Goal: Task Accomplishment & Management: Complete application form

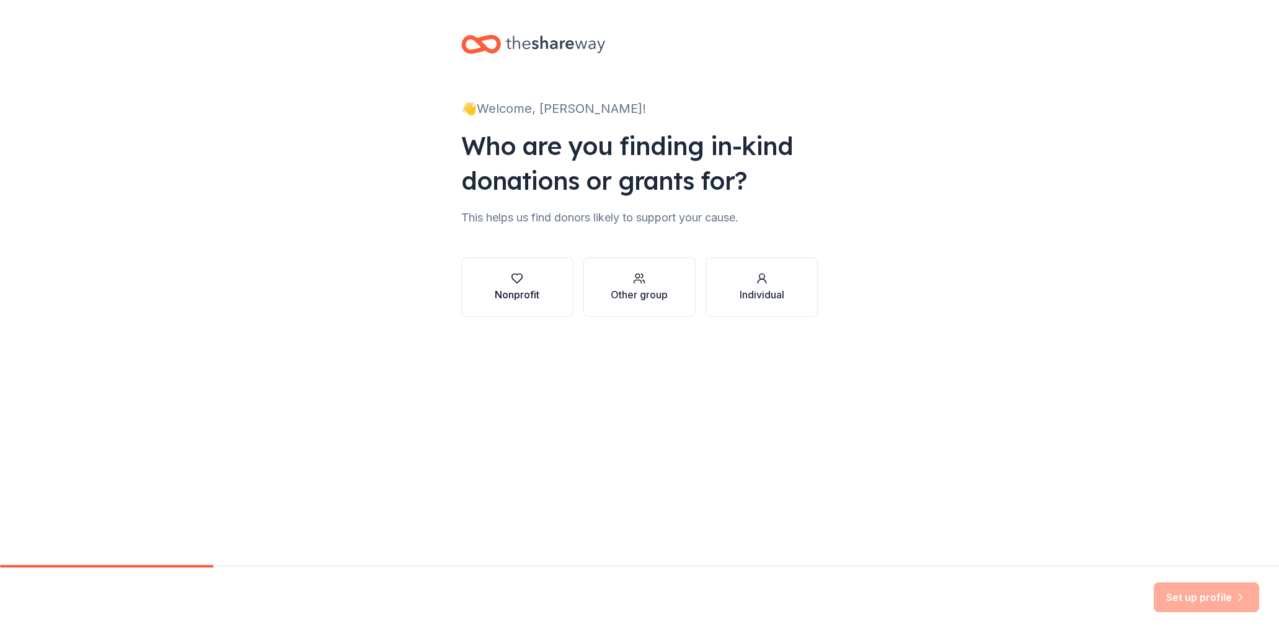
click at [522, 279] on icon "button" at bounding box center [517, 278] width 12 height 12
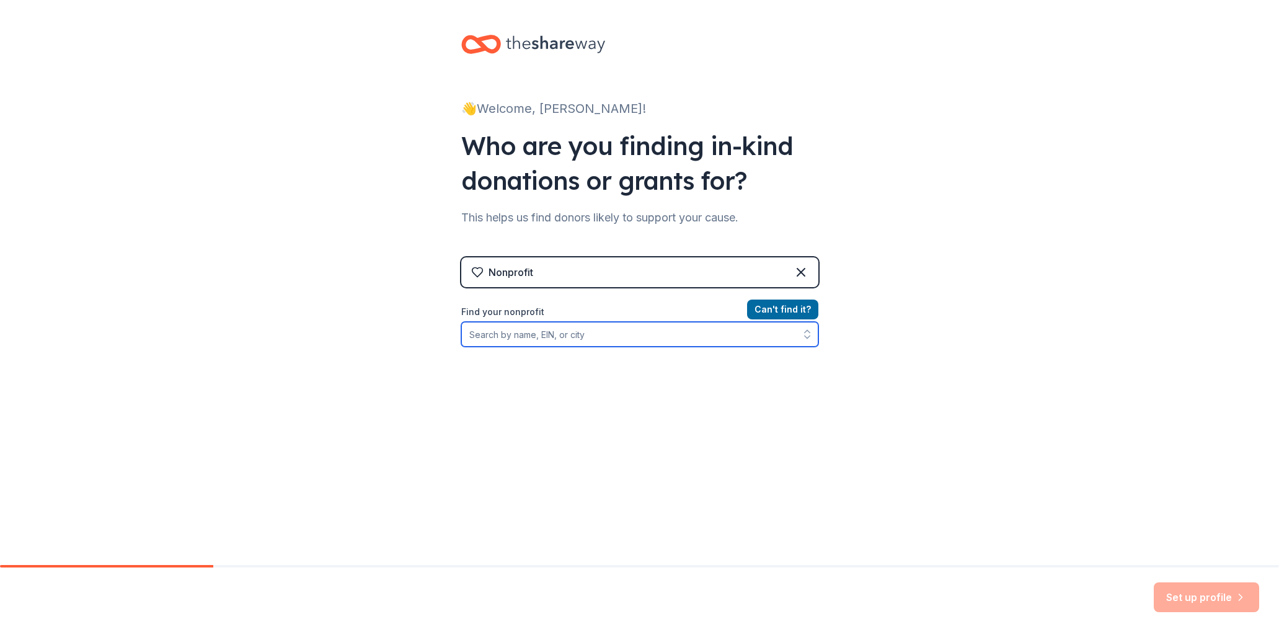
click at [575, 335] on input "Find your nonprofit" at bounding box center [639, 334] width 357 height 25
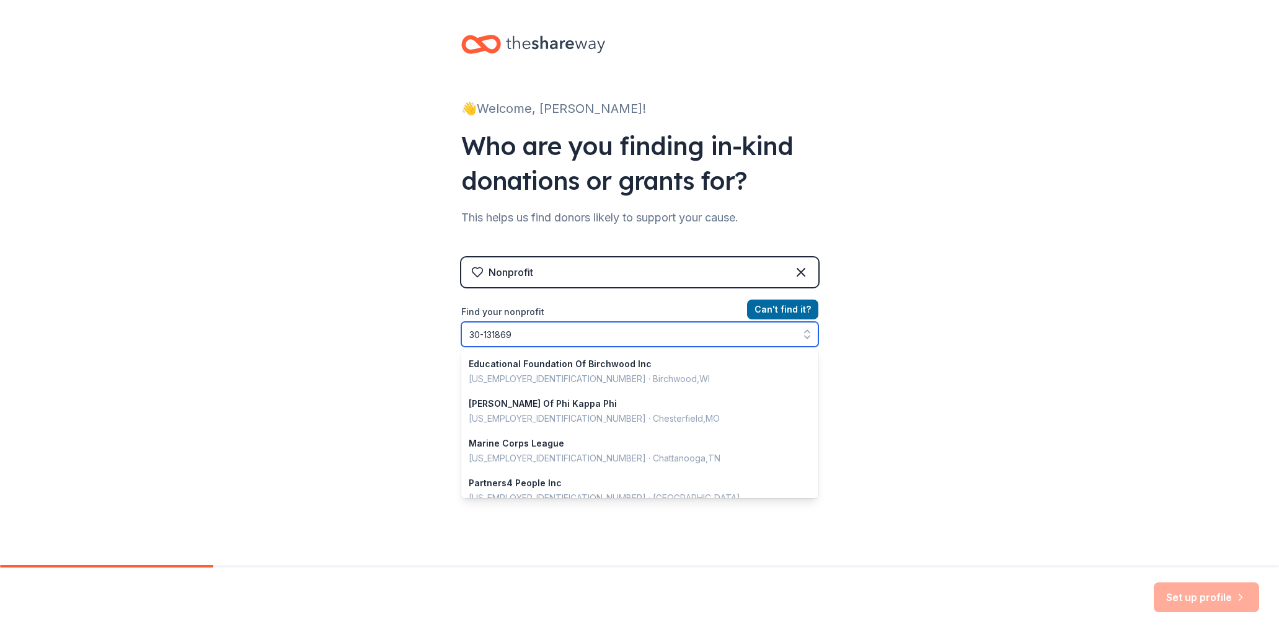
type input "[US_EMPLOYER_IDENTIFICATION_NUMBER]"
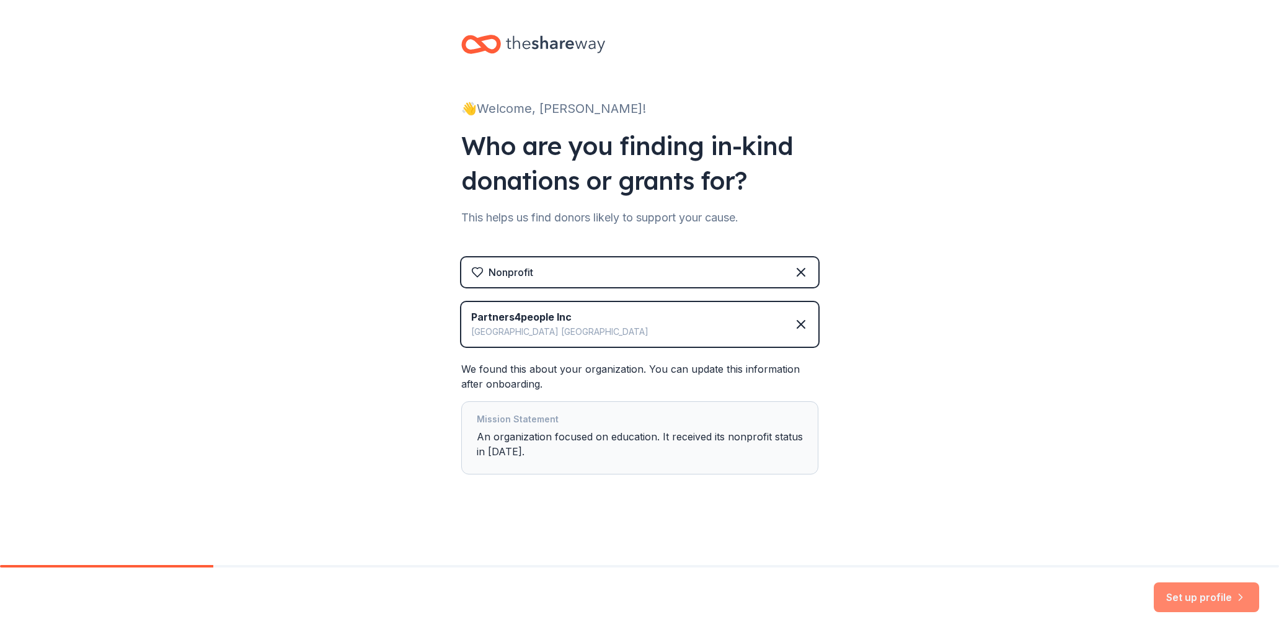
click at [1203, 593] on button "Set up profile" at bounding box center [1206, 597] width 105 height 30
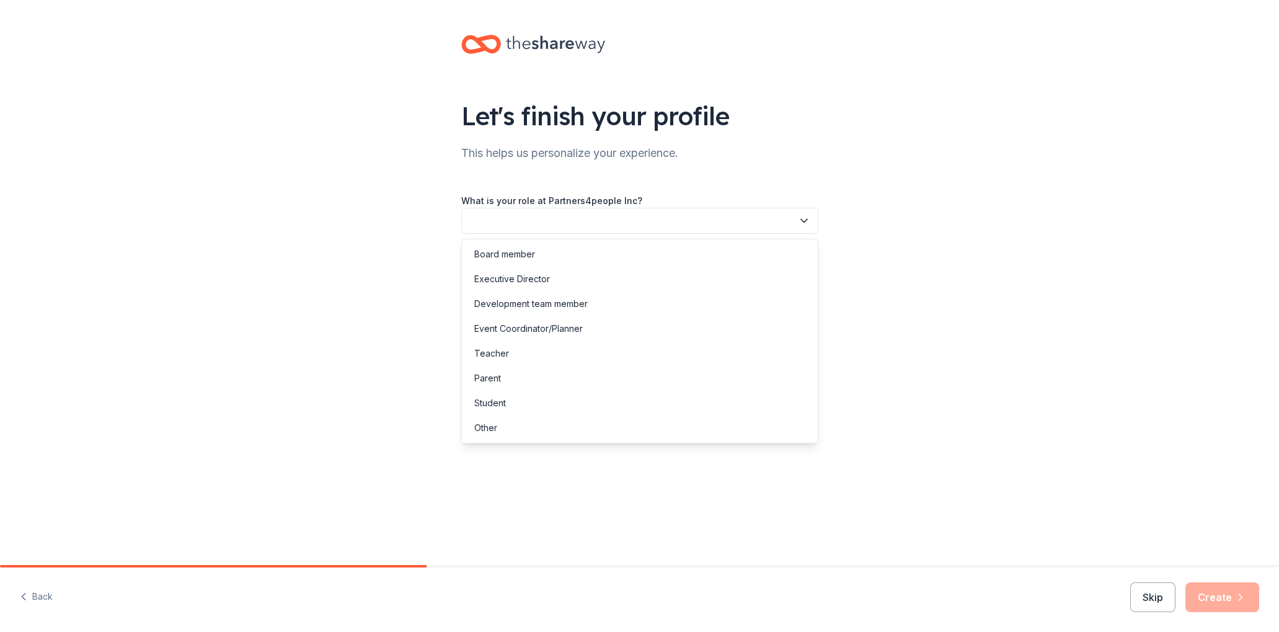
click at [591, 220] on button "button" at bounding box center [639, 221] width 357 height 26
click at [504, 259] on div "Board member" at bounding box center [504, 254] width 61 height 15
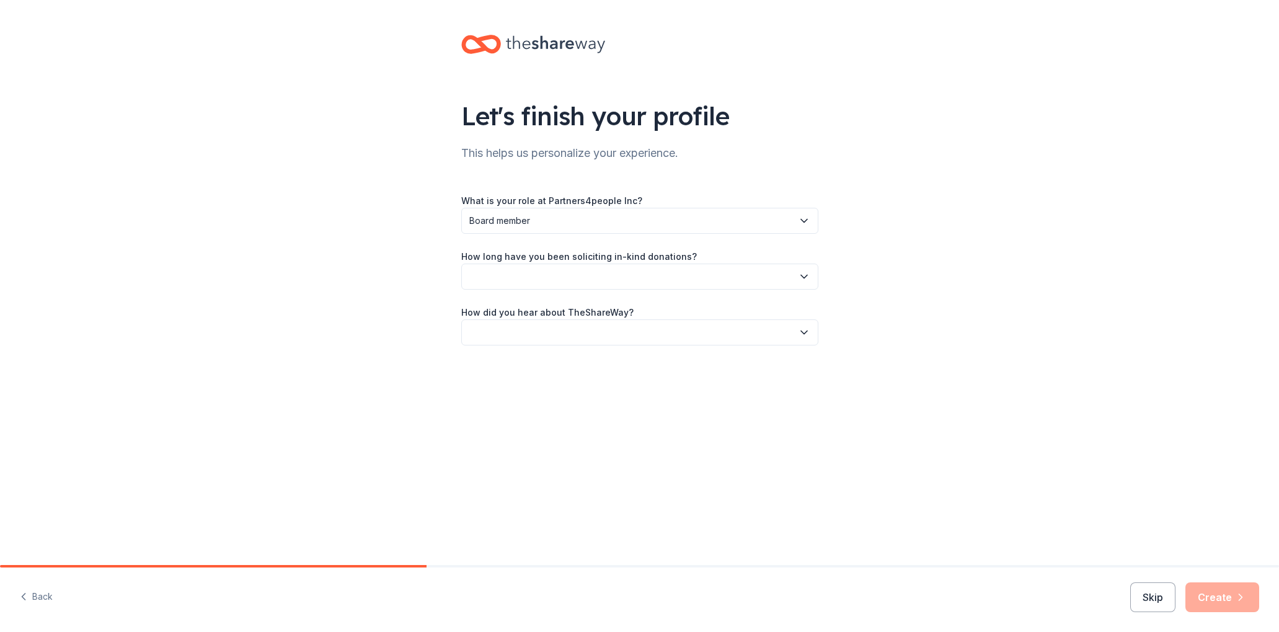
click at [557, 281] on button "button" at bounding box center [639, 277] width 357 height 26
click at [510, 358] on div "2 to 5 years" at bounding box center [498, 359] width 48 height 15
click at [626, 337] on button "button" at bounding box center [639, 332] width 357 height 26
click at [529, 389] on div "Online search" at bounding box center [502, 390] width 56 height 15
click at [1203, 594] on button "Create" at bounding box center [1223, 597] width 74 height 30
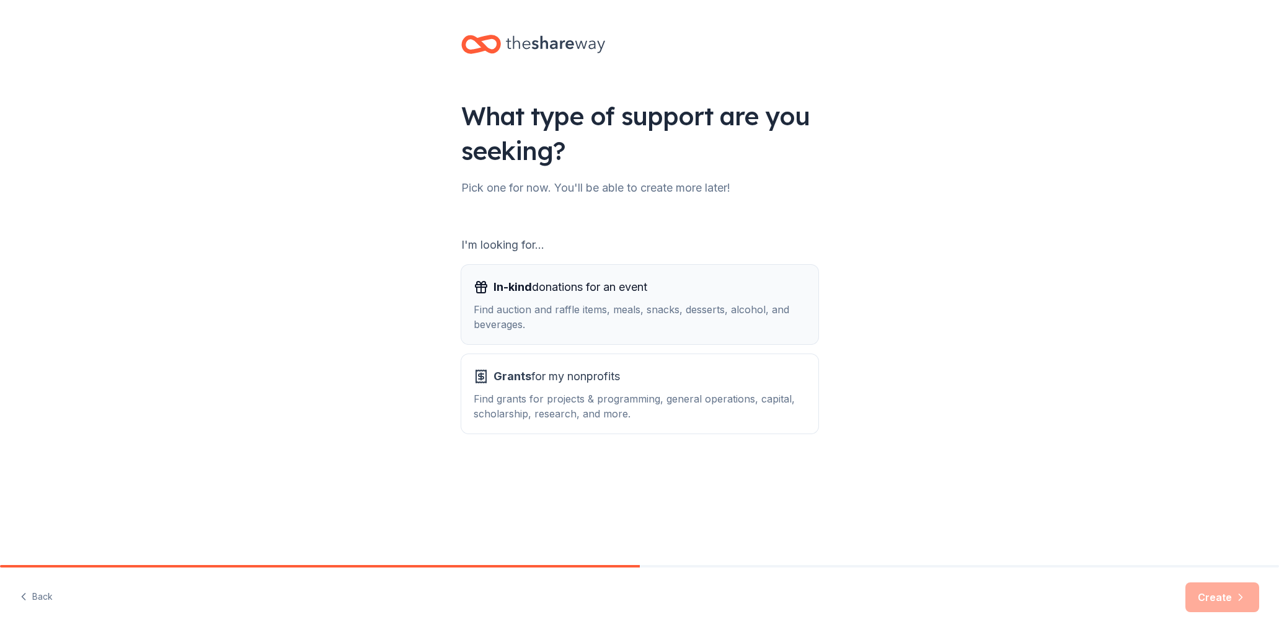
click at [531, 288] on span "In-kind" at bounding box center [513, 286] width 38 height 13
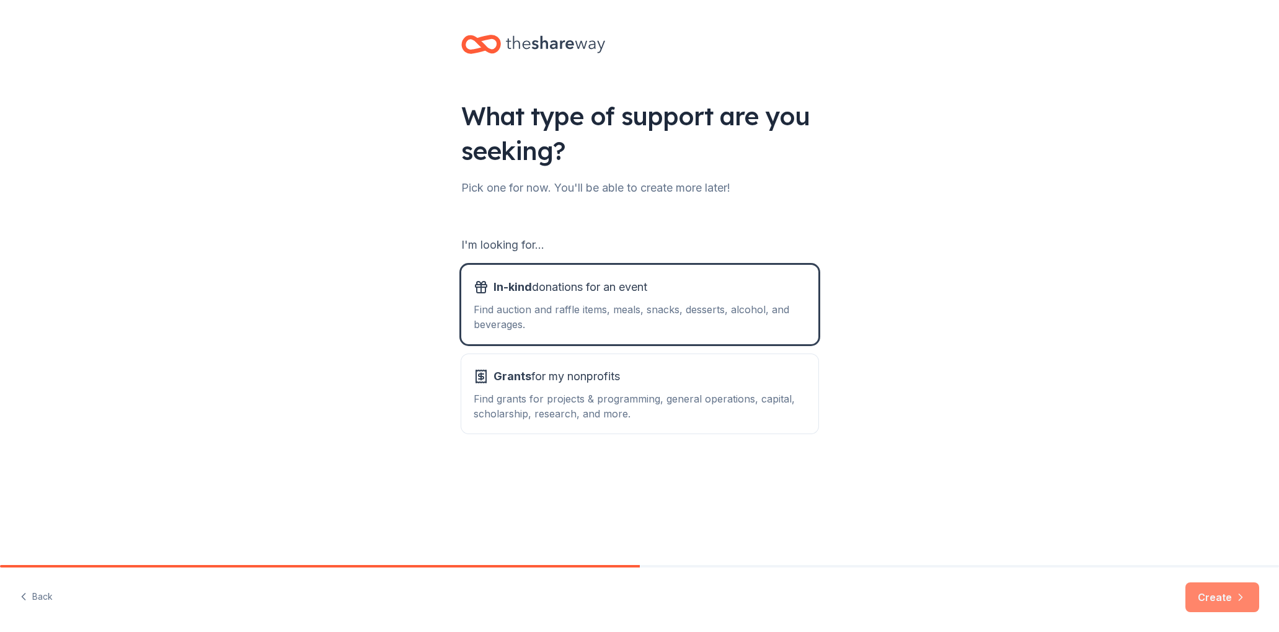
click at [1215, 592] on button "Create" at bounding box center [1223, 597] width 74 height 30
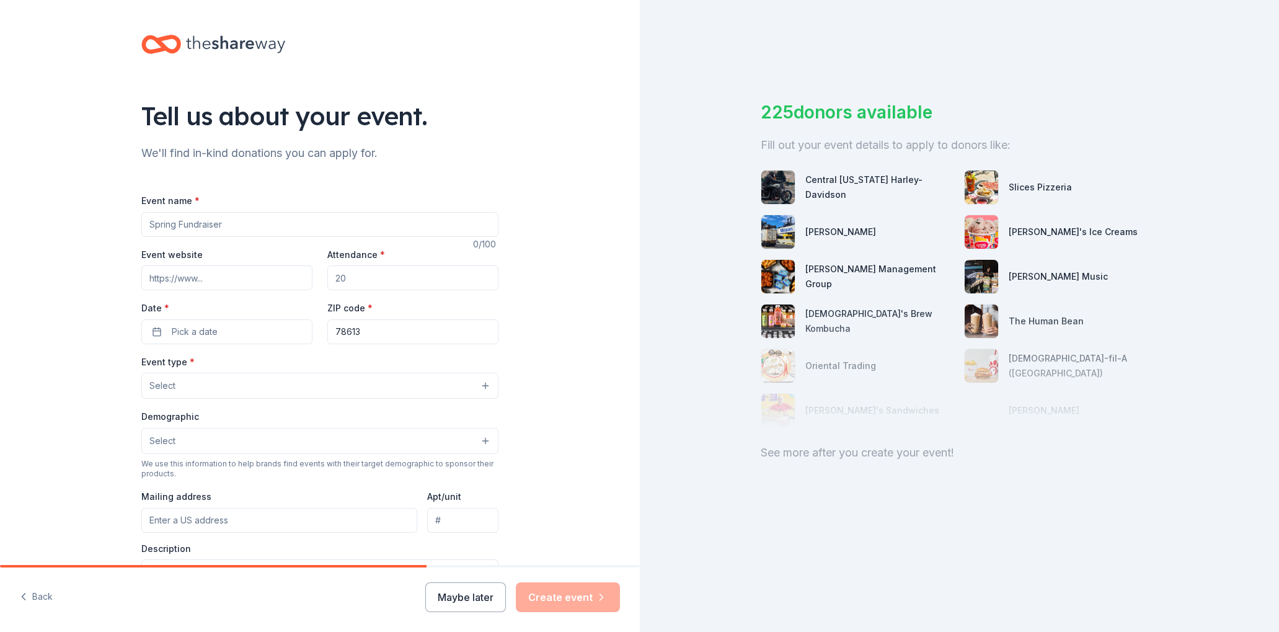
click at [231, 225] on input "Event name *" at bounding box center [319, 224] width 357 height 25
type input "Casino Night"
click at [221, 280] on input "Event website" at bounding box center [226, 277] width 171 height 25
paste input "https://partners4people.org/"
type input "https://partners4people.org/"
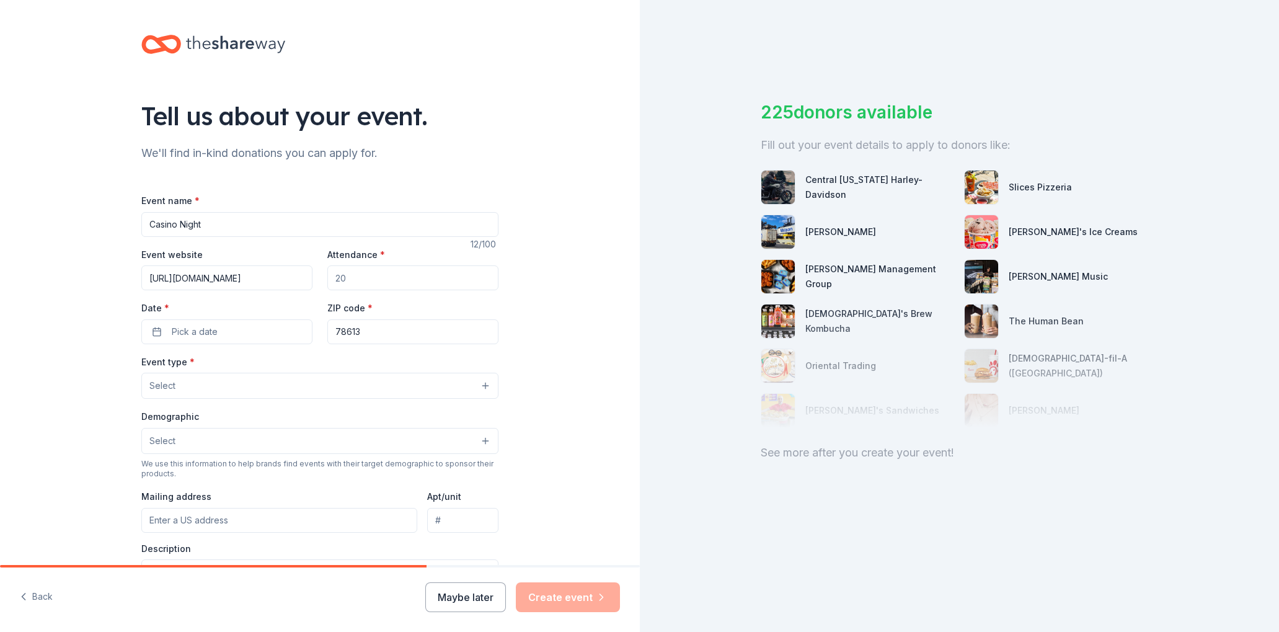
drag, startPoint x: 367, startPoint y: 280, endPoint x: 314, endPoint y: 277, distance: 52.8
click at [314, 277] on div "Event website https://partners4people.org/ Attendance * Date * Pick a date ZIP …" at bounding box center [319, 295] width 357 height 97
type input "75"
click at [224, 329] on button "Pick a date" at bounding box center [226, 331] width 171 height 25
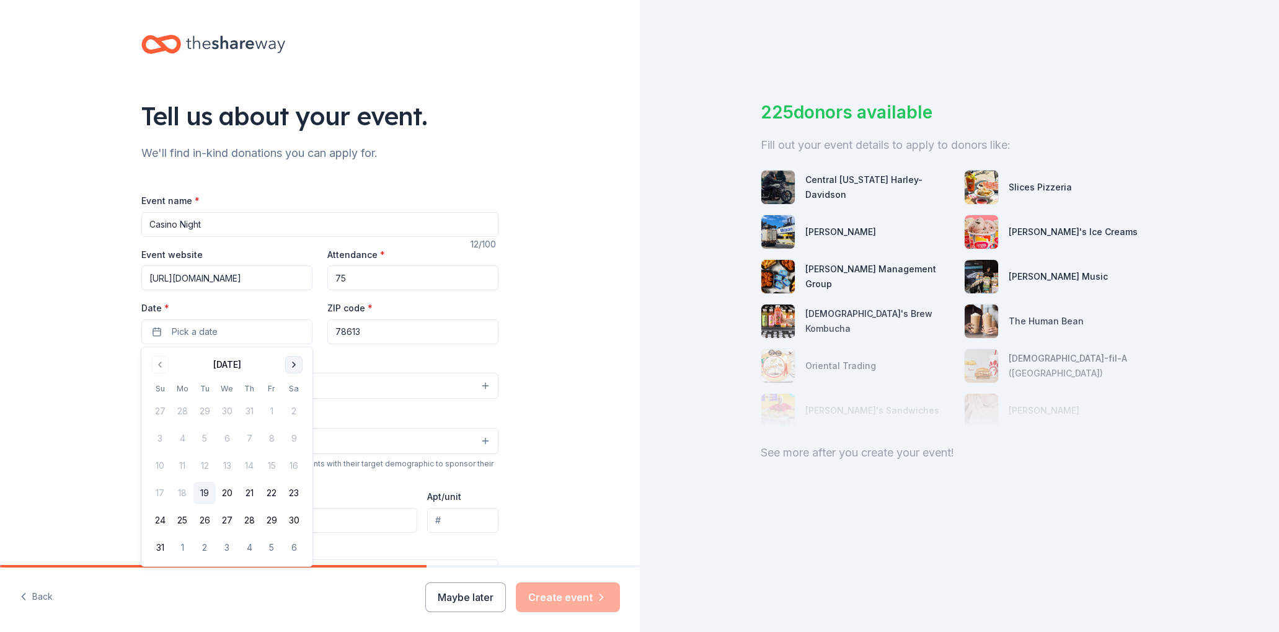
click at [295, 363] on button "Go to next month" at bounding box center [293, 364] width 17 height 17
click at [248, 440] on button "6" at bounding box center [249, 438] width 22 height 22
click at [525, 336] on div "Tell us about your event. We'll find in-kind donations you can apply for. Event…" at bounding box center [320, 412] width 640 height 825
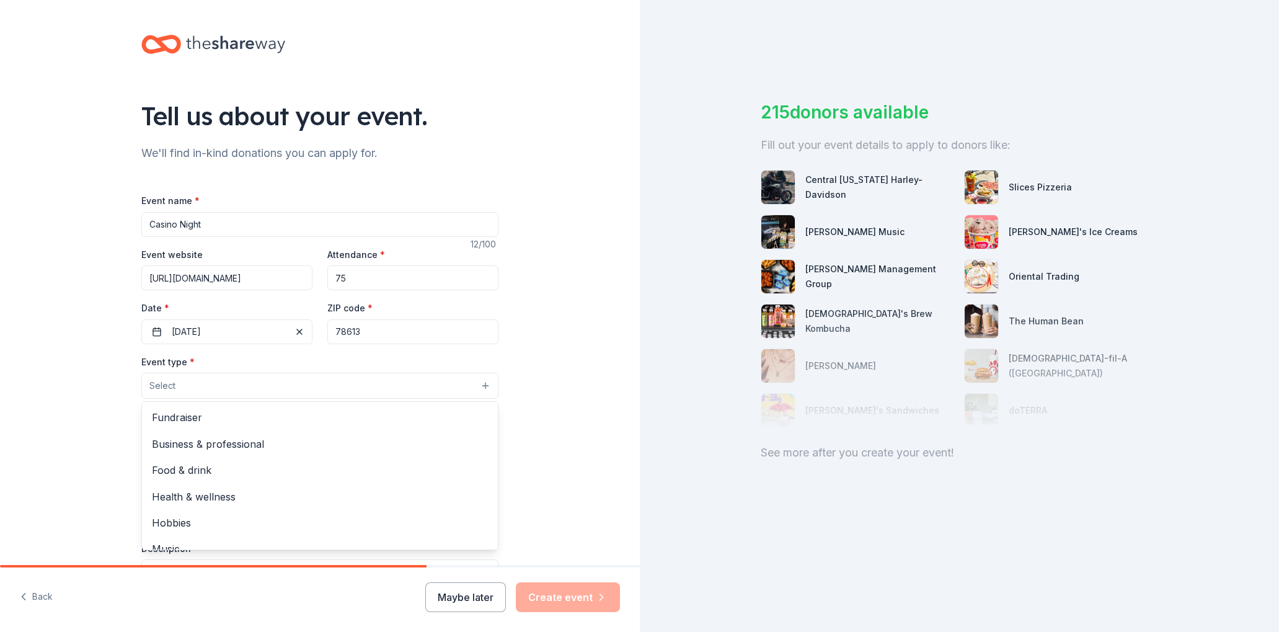
click at [267, 384] on button "Select" at bounding box center [319, 386] width 357 height 26
click at [202, 414] on span "Fundraiser" at bounding box center [320, 417] width 336 height 16
click at [574, 419] on div "Tell us about your event. We'll find in-kind donations you can apply for. Event…" at bounding box center [320, 413] width 640 height 827
click at [234, 449] on button "Select" at bounding box center [319, 442] width 357 height 26
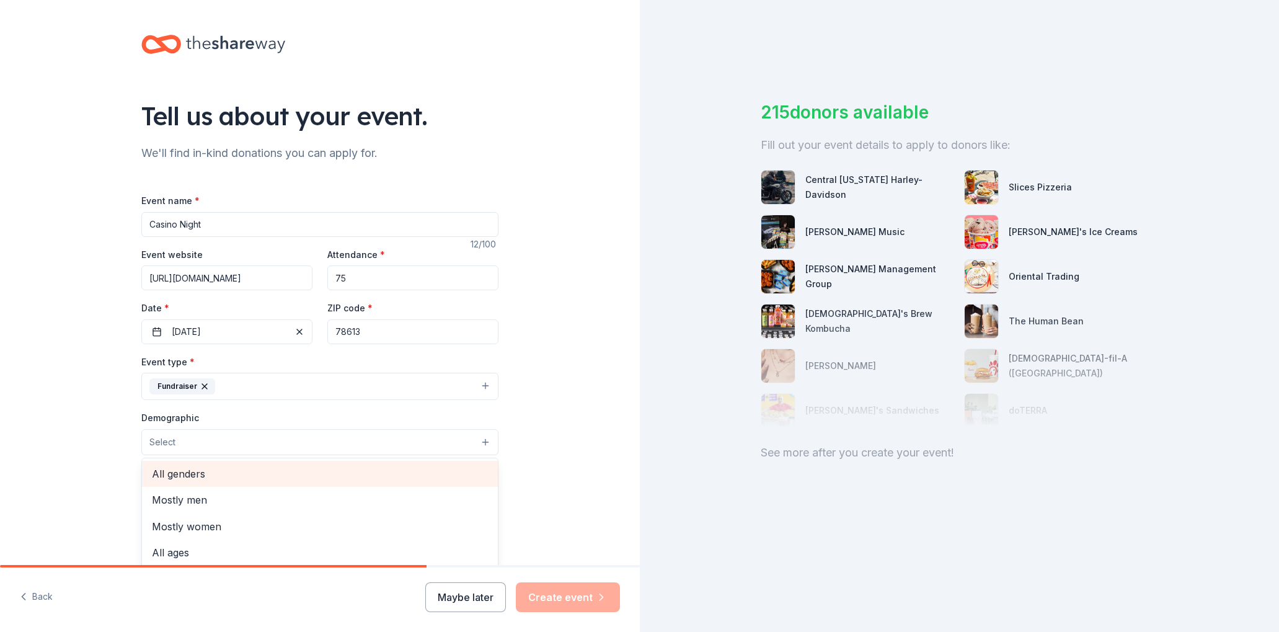
click at [189, 477] on span "All genders" at bounding box center [320, 474] width 336 height 16
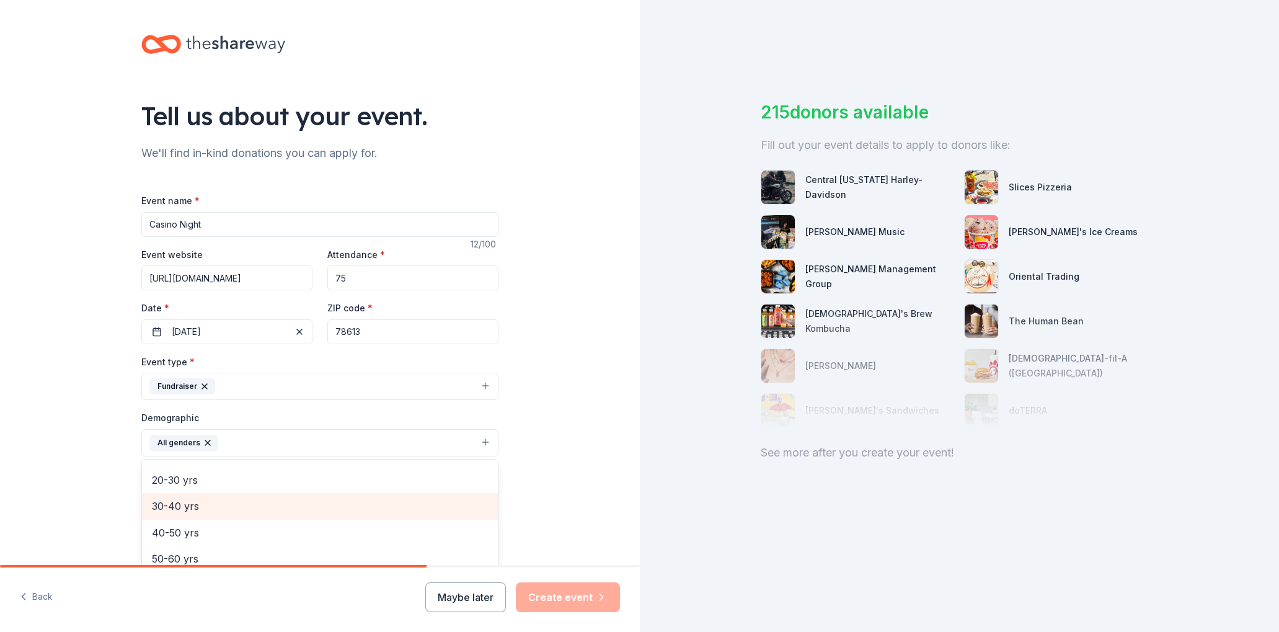
click at [194, 504] on span "30-40 yrs" at bounding box center [320, 506] width 336 height 16
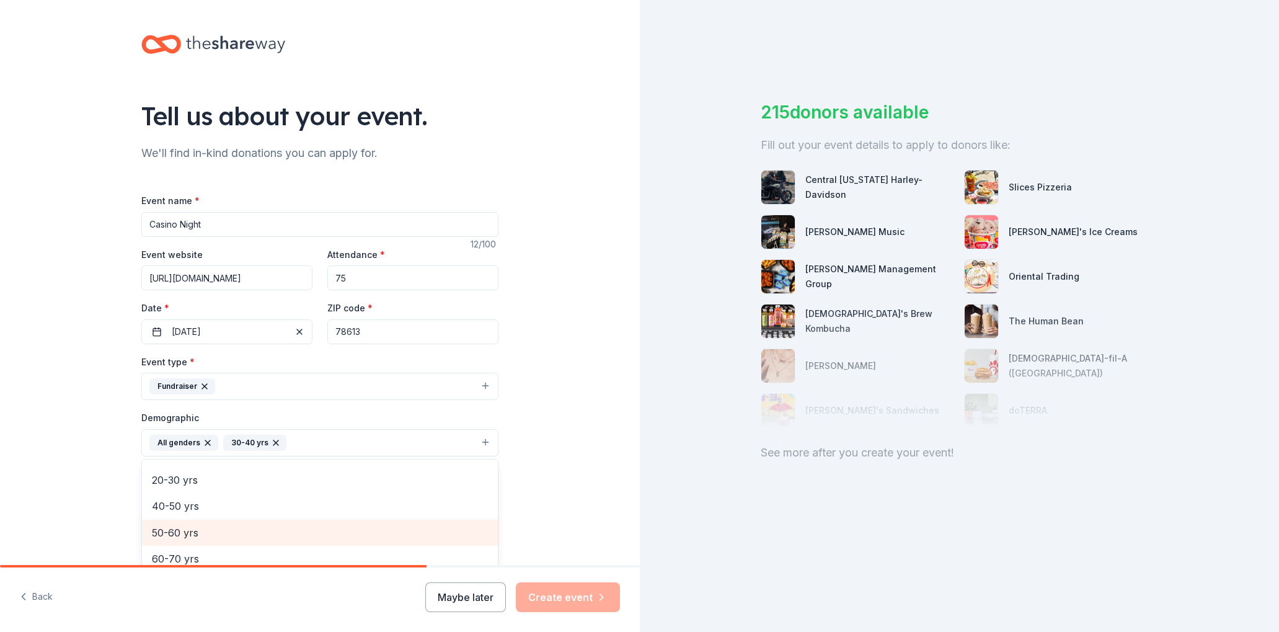
click at [182, 529] on span "50-60 yrs" at bounding box center [320, 533] width 336 height 16
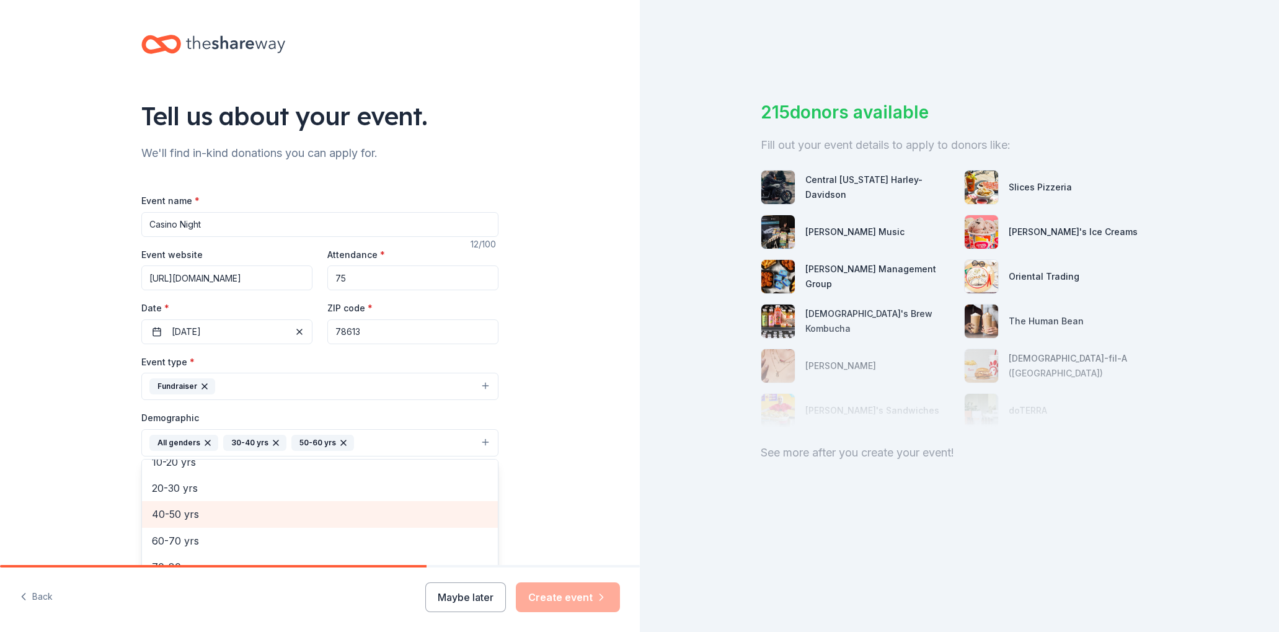
click at [189, 516] on span "40-50 yrs" at bounding box center [320, 514] width 336 height 16
click at [572, 456] on div "Tell us about your event. We'll find in-kind donations you can apply for. Event…" at bounding box center [320, 414] width 640 height 828
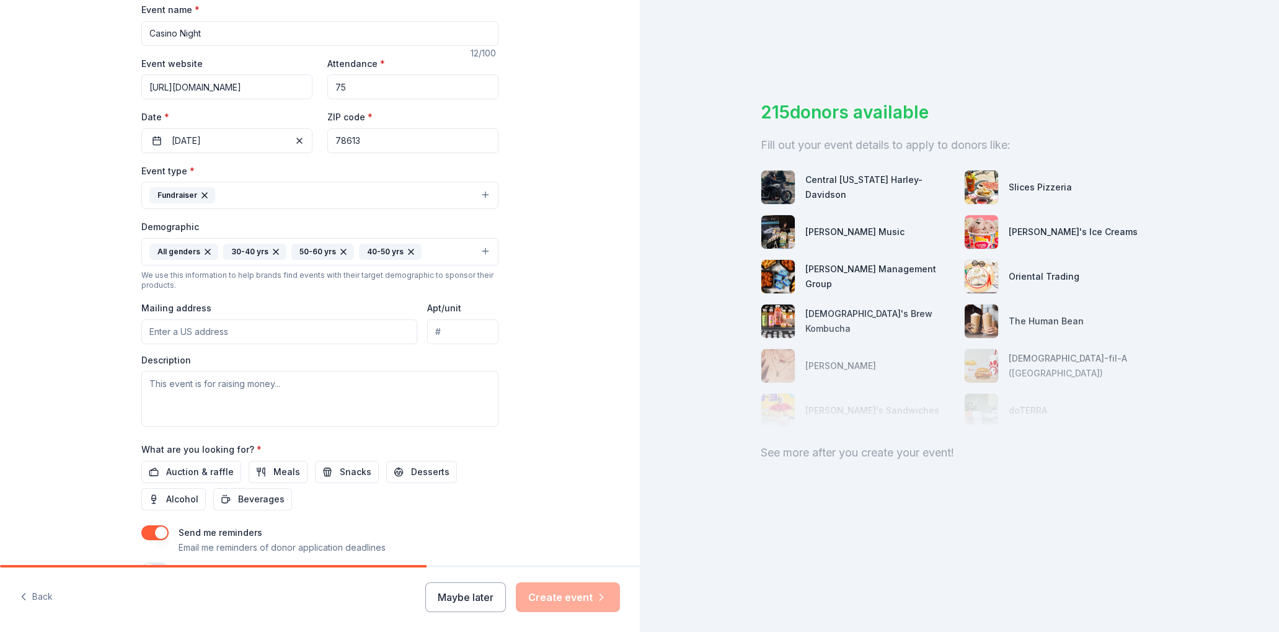
scroll to position [192, 0]
click at [228, 334] on input "Mailing address" at bounding box center [279, 330] width 276 height 25
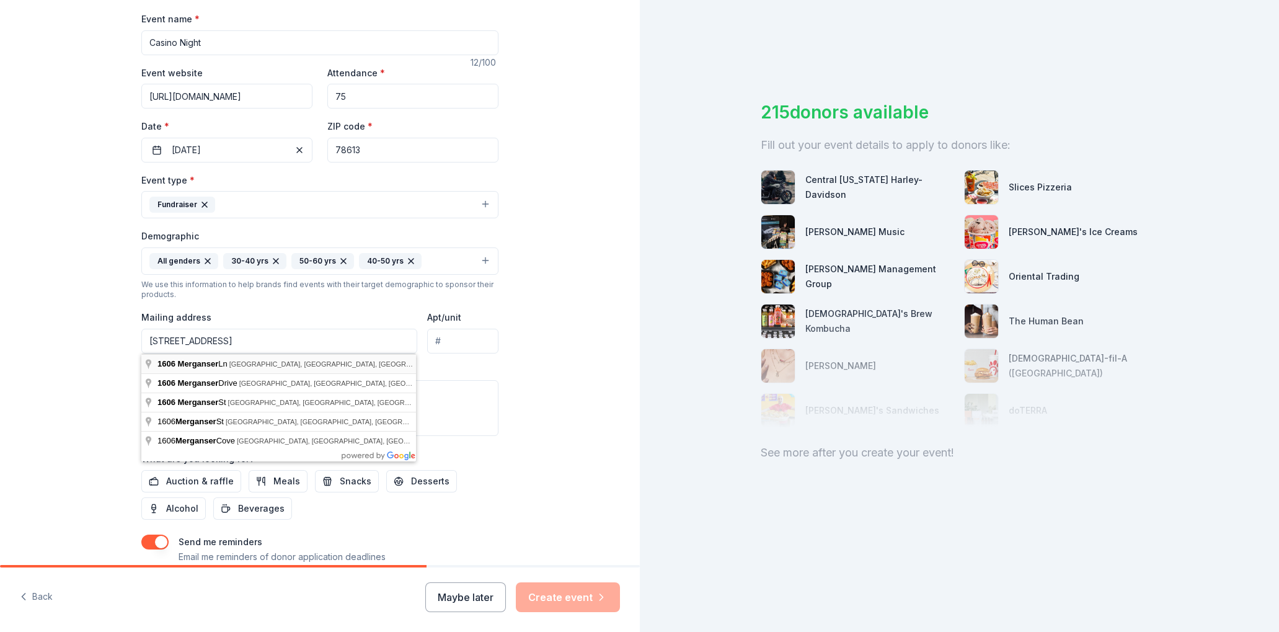
type input "1606 Merganser Lane, Cedar Park, TX, 78613"
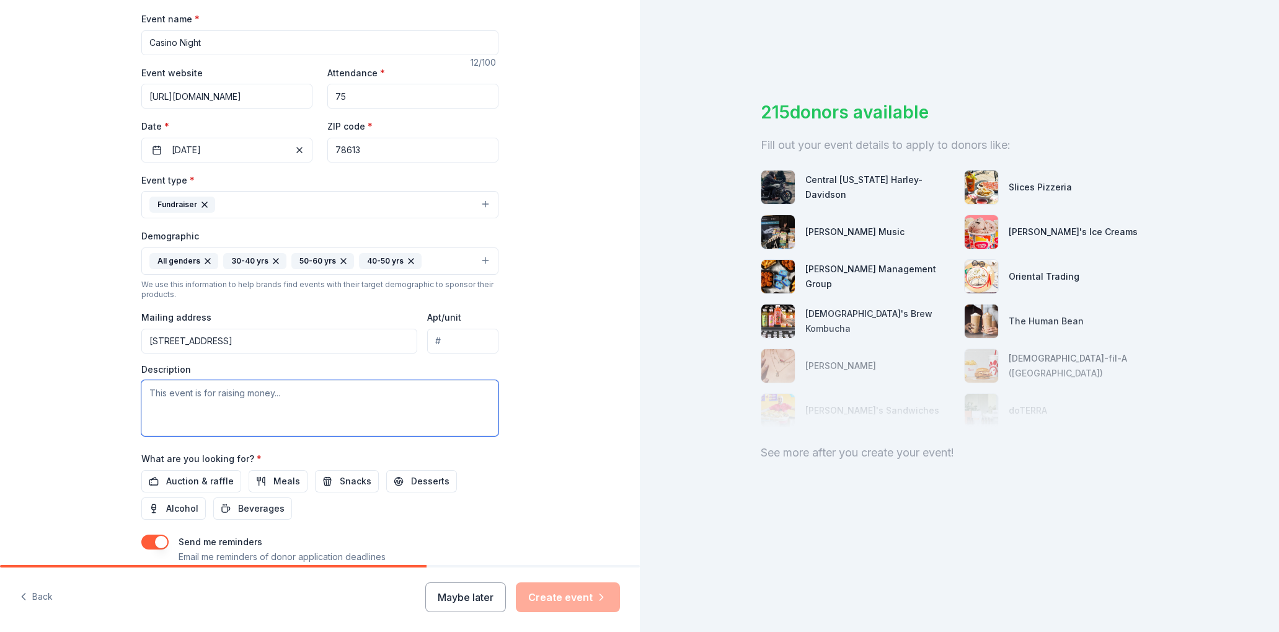
click at [225, 396] on textarea at bounding box center [319, 408] width 357 height 56
type textarea "Casino Night - Proceeds will used to support our ongoing programs to support th…"
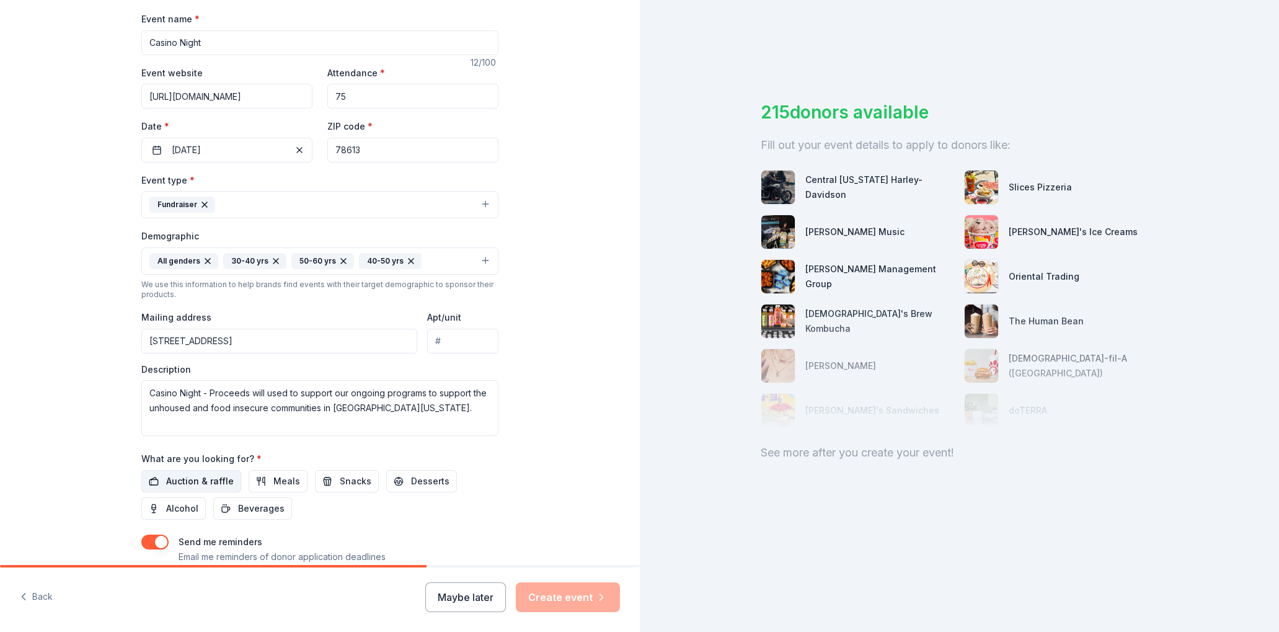
click at [200, 479] on span "Auction & raffle" at bounding box center [200, 481] width 68 height 15
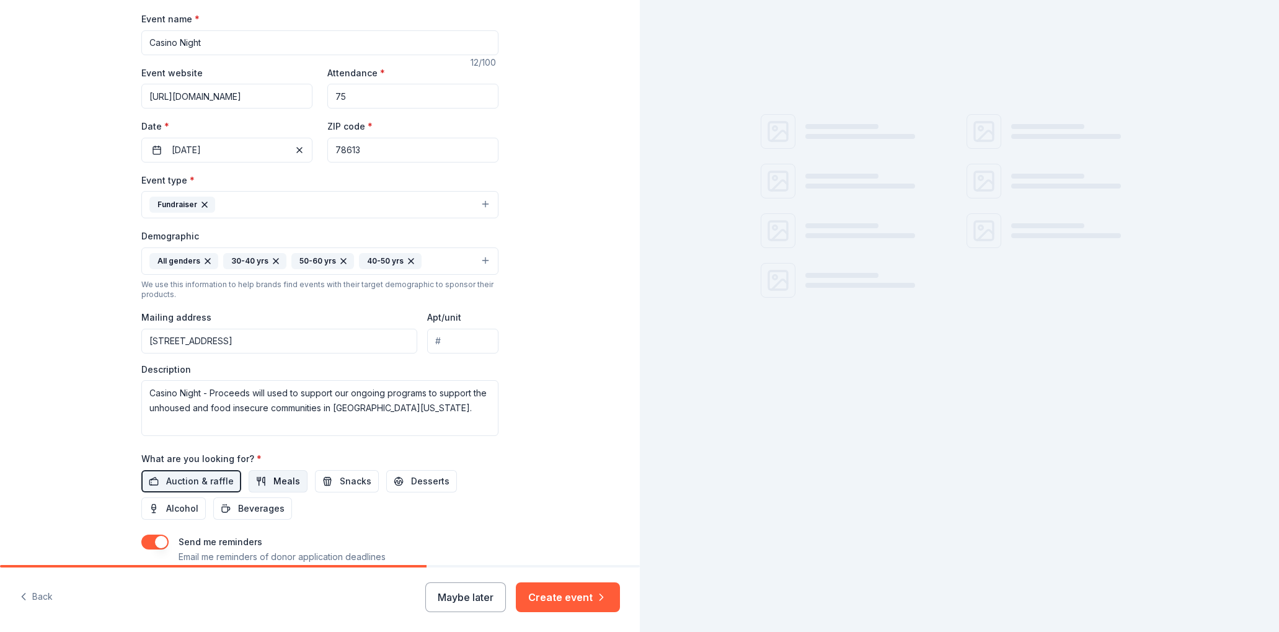
click at [274, 479] on span "Meals" at bounding box center [286, 481] width 27 height 15
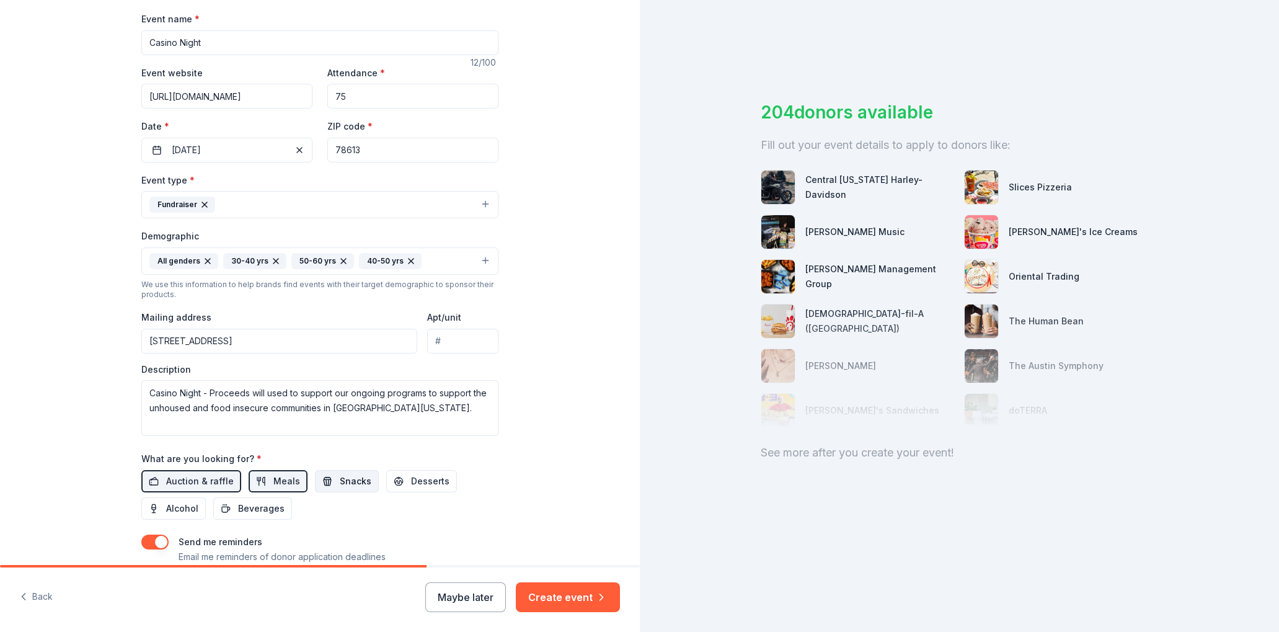
drag, startPoint x: 335, startPoint y: 479, endPoint x: 360, endPoint y: 481, distance: 24.8
click at [340, 479] on span "Snacks" at bounding box center [356, 481] width 32 height 15
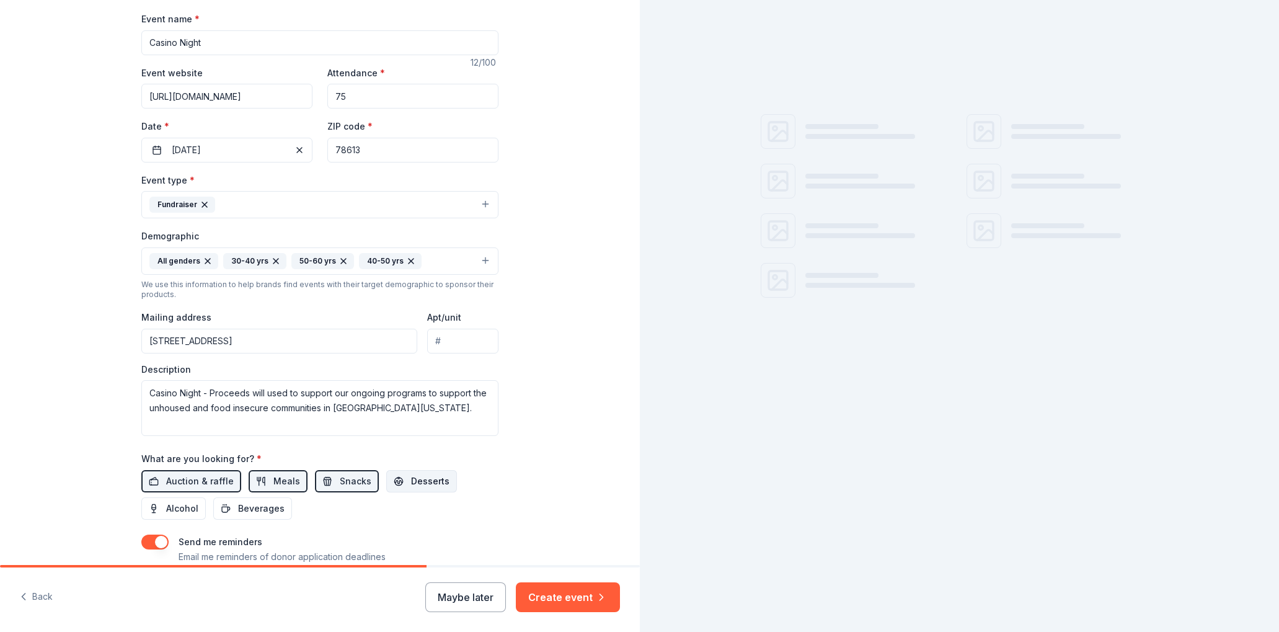
click at [415, 482] on span "Desserts" at bounding box center [430, 481] width 38 height 15
drag, startPoint x: 182, startPoint y: 504, endPoint x: 195, endPoint y: 505, distance: 12.4
click at [183, 504] on span "Alcohol" at bounding box center [182, 508] width 32 height 15
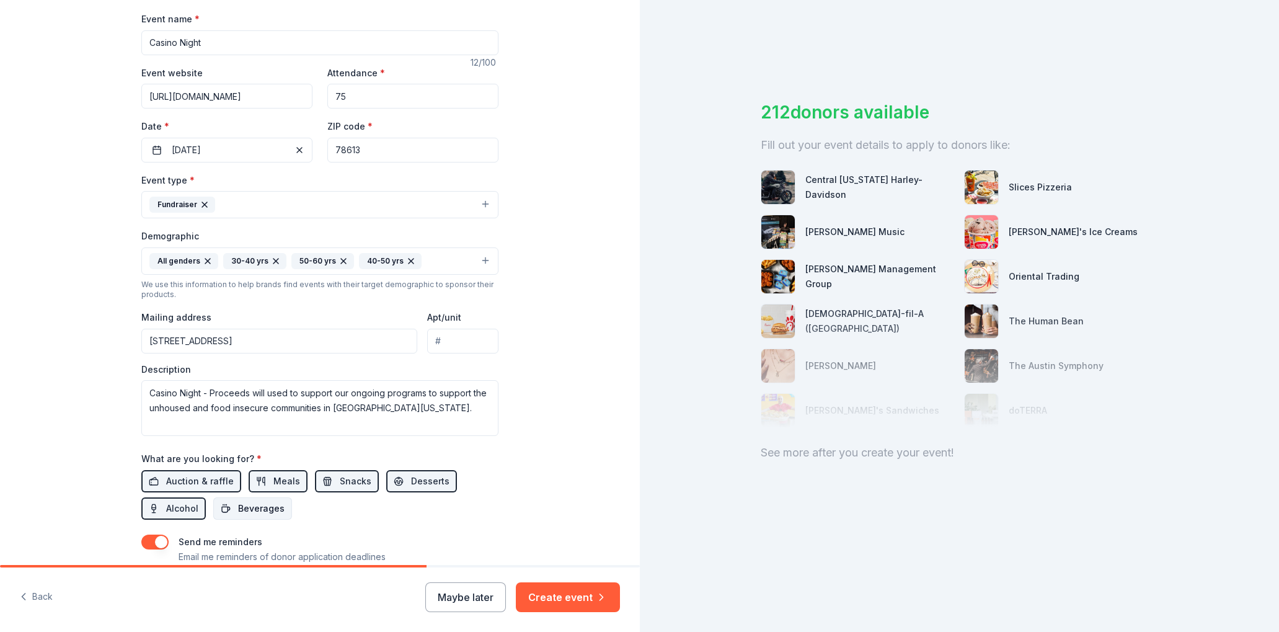
click at [257, 507] on span "Beverages" at bounding box center [261, 508] width 47 height 15
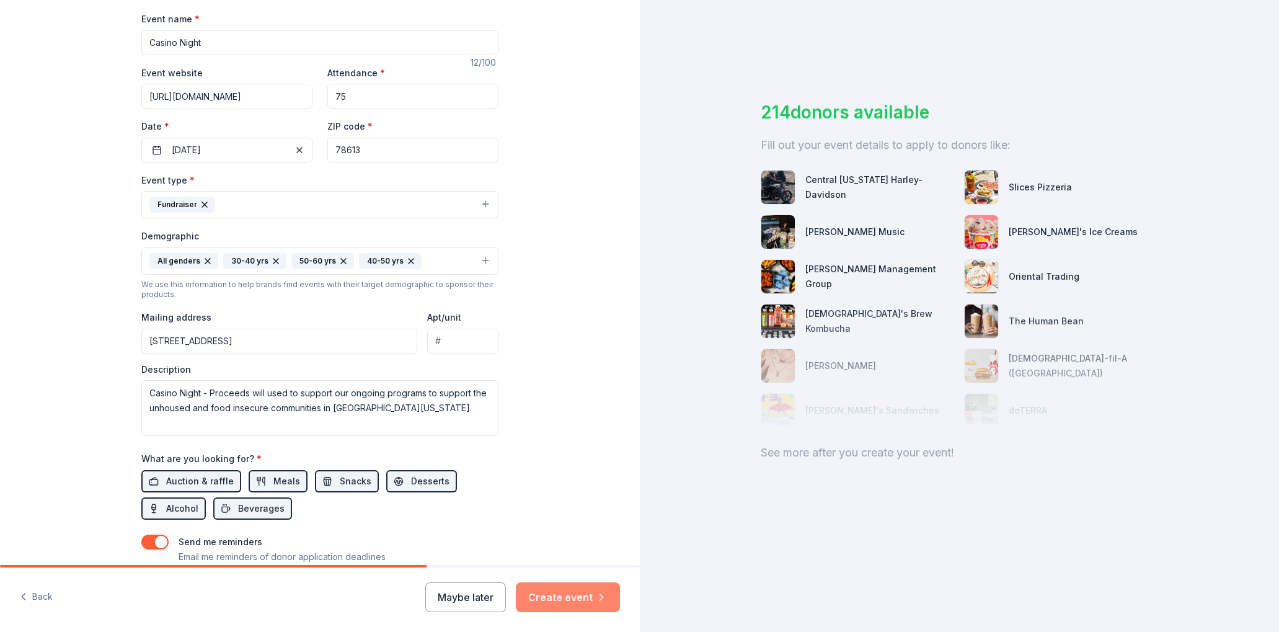
click at [555, 595] on button "Create event" at bounding box center [568, 597] width 104 height 30
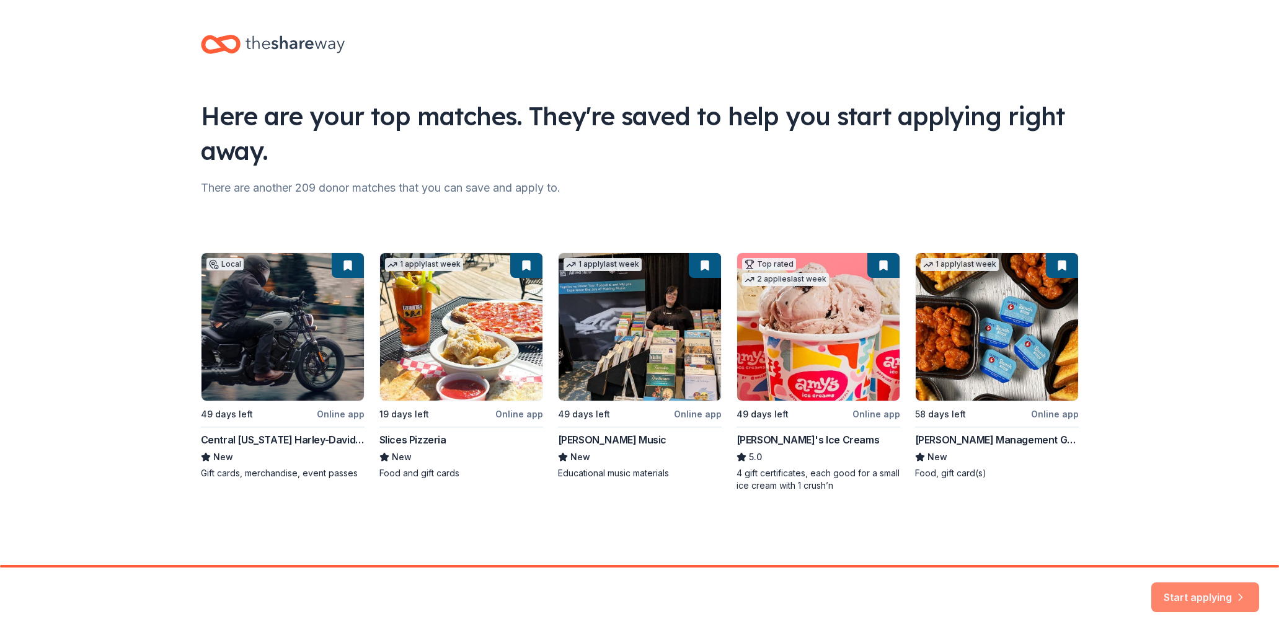
click at [1188, 591] on button "Start applying" at bounding box center [1206, 590] width 108 height 30
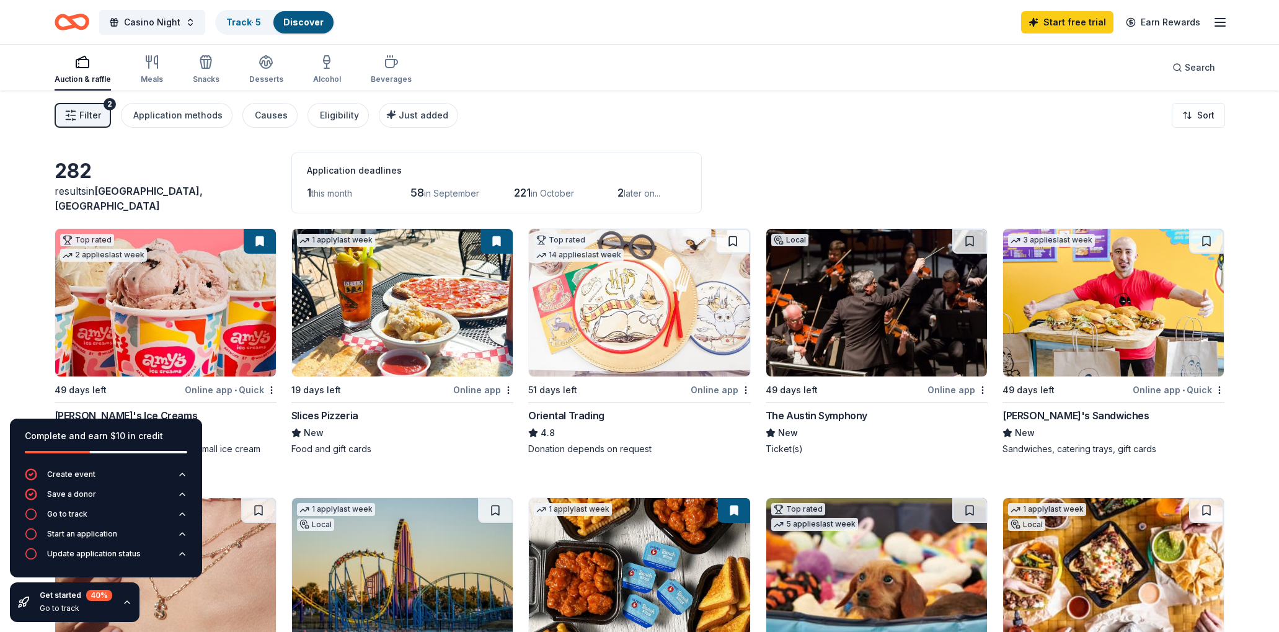
click at [1114, 308] on img at bounding box center [1113, 303] width 221 height 148
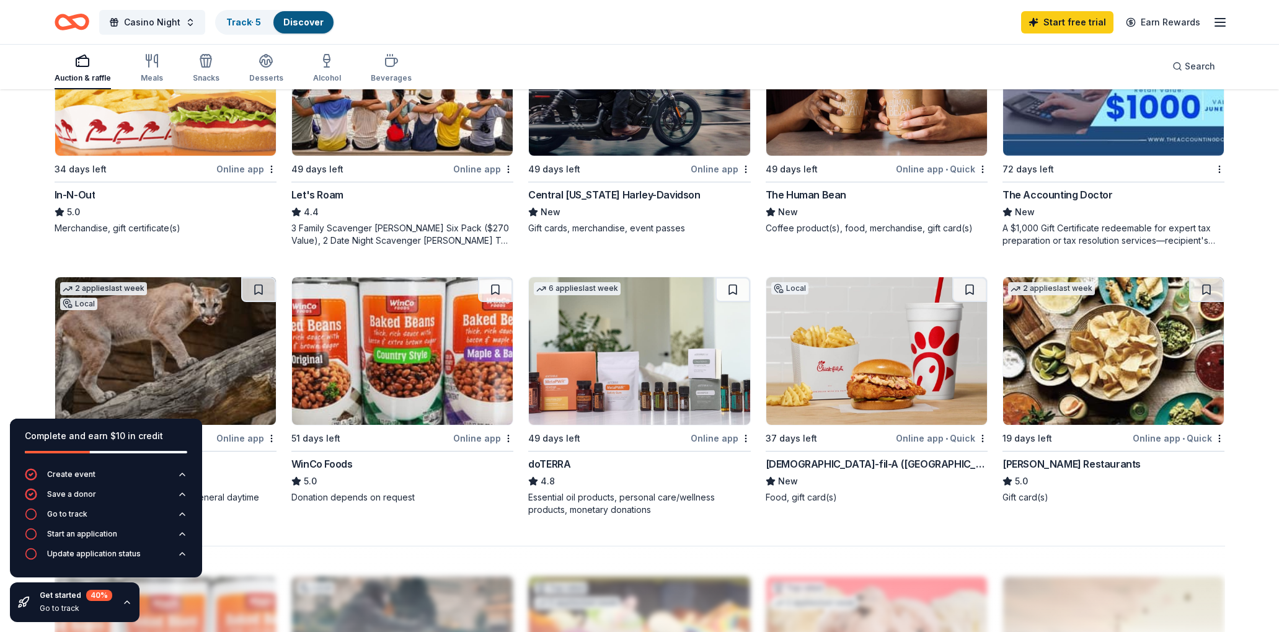
scroll to position [755, 0]
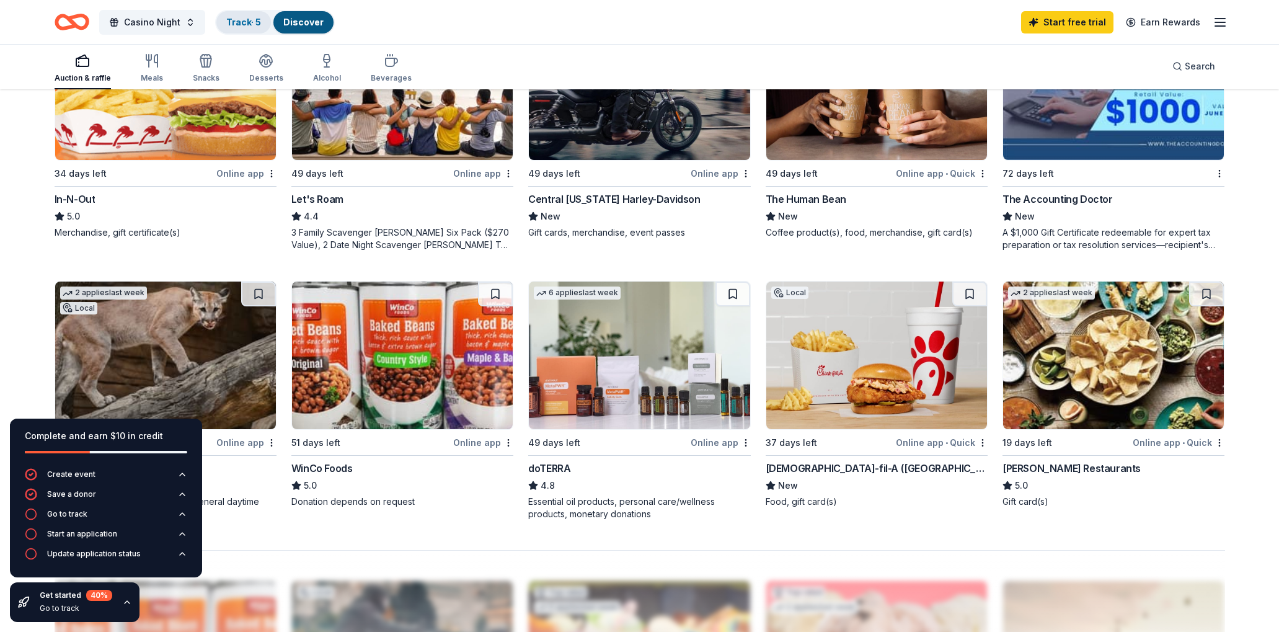
click at [244, 23] on link "Track · 5" at bounding box center [243, 22] width 35 height 11
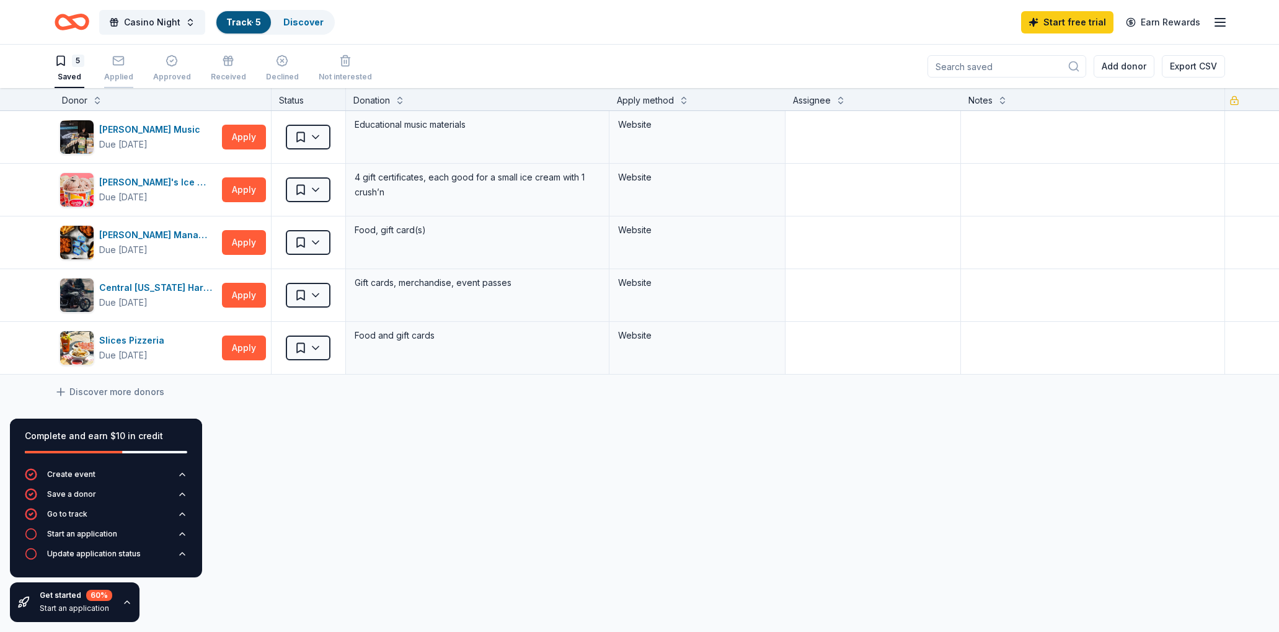
click at [123, 63] on icon "button" at bounding box center [118, 61] width 12 height 12
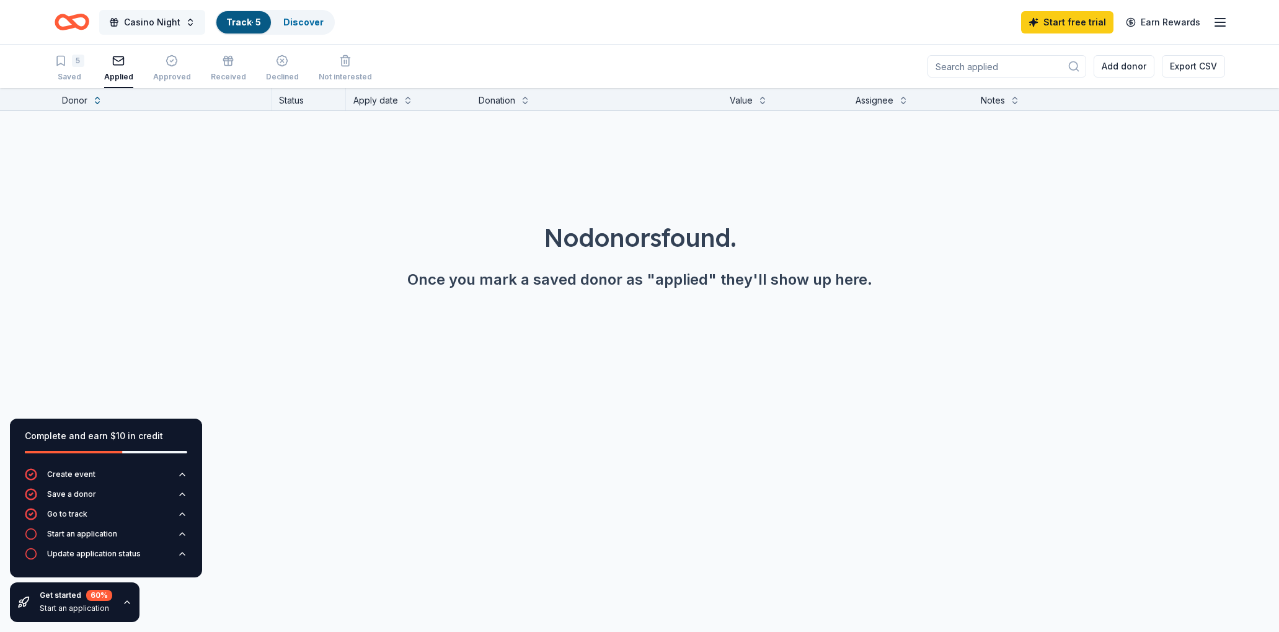
click at [166, 20] on span "Casino Night" at bounding box center [152, 22] width 56 height 15
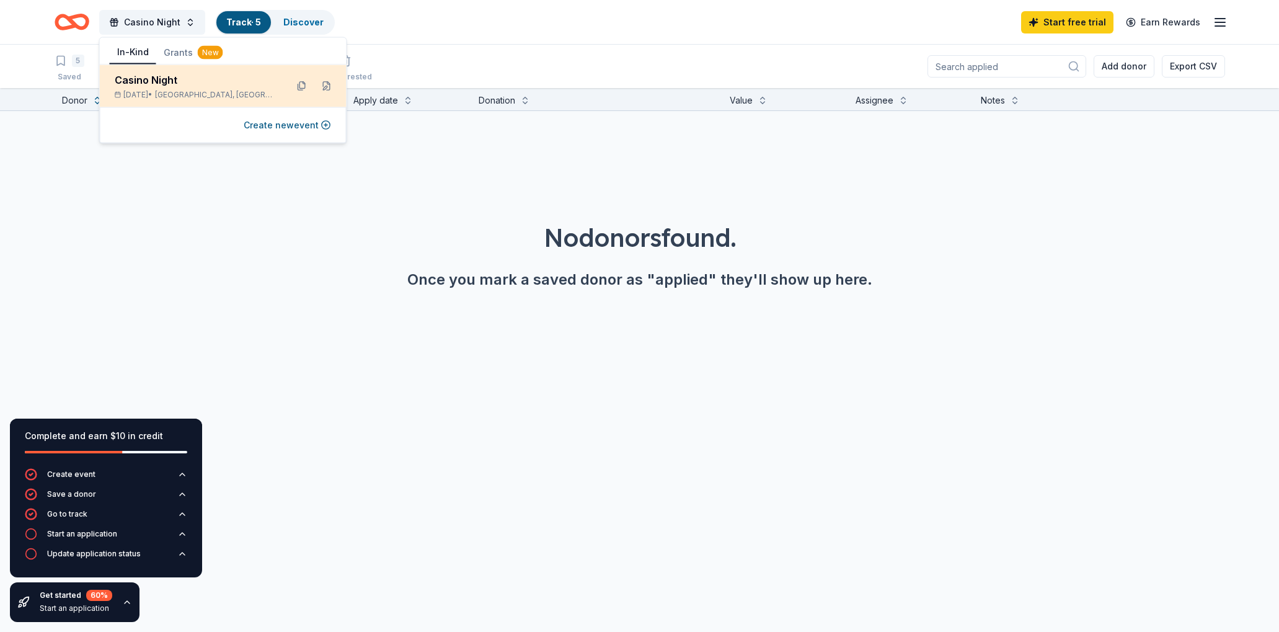
click at [148, 78] on div "Casino Night" at bounding box center [196, 80] width 162 height 15
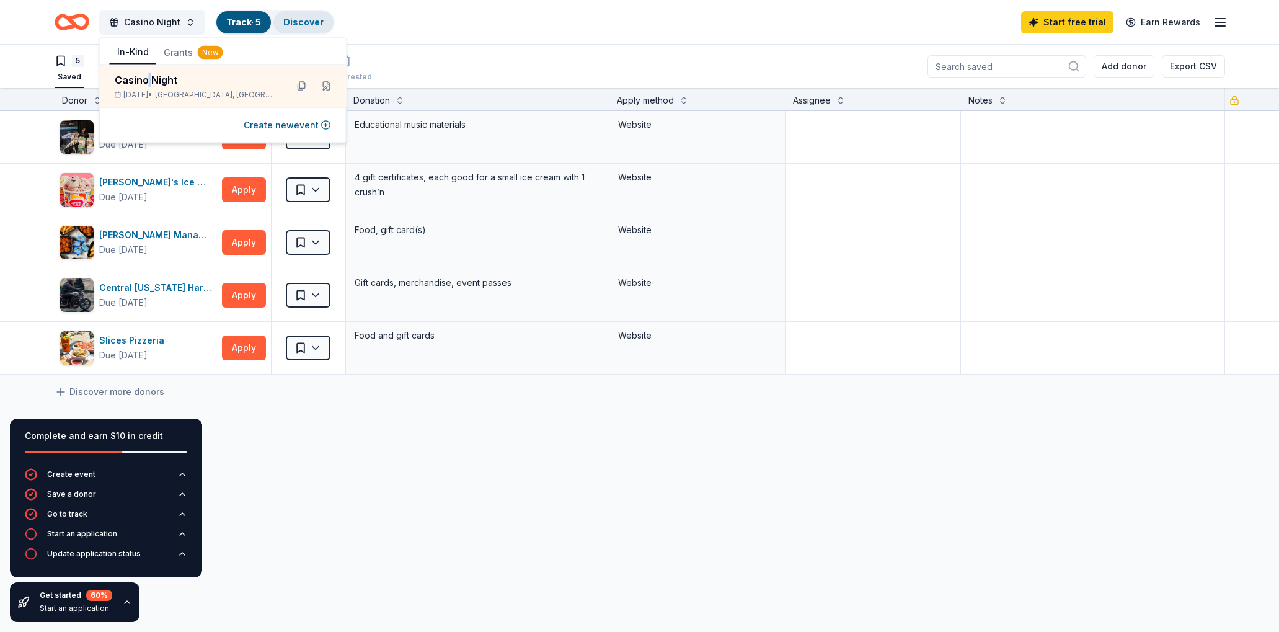
click at [304, 25] on link "Discover" at bounding box center [303, 22] width 40 height 11
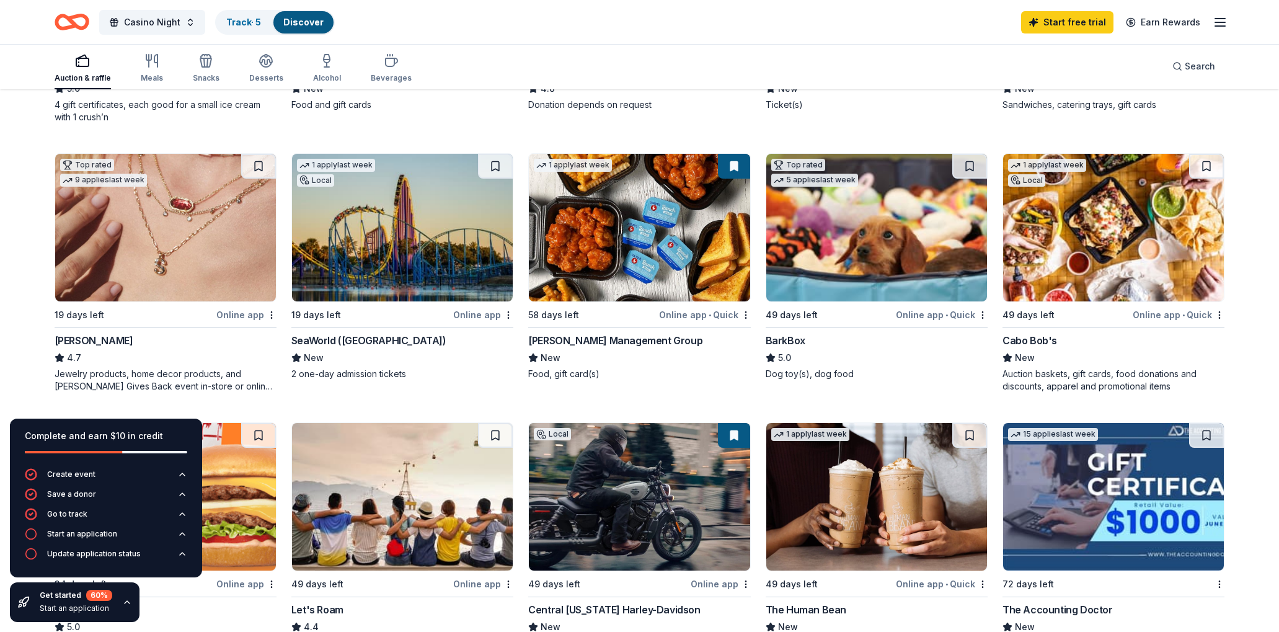
scroll to position [346, 0]
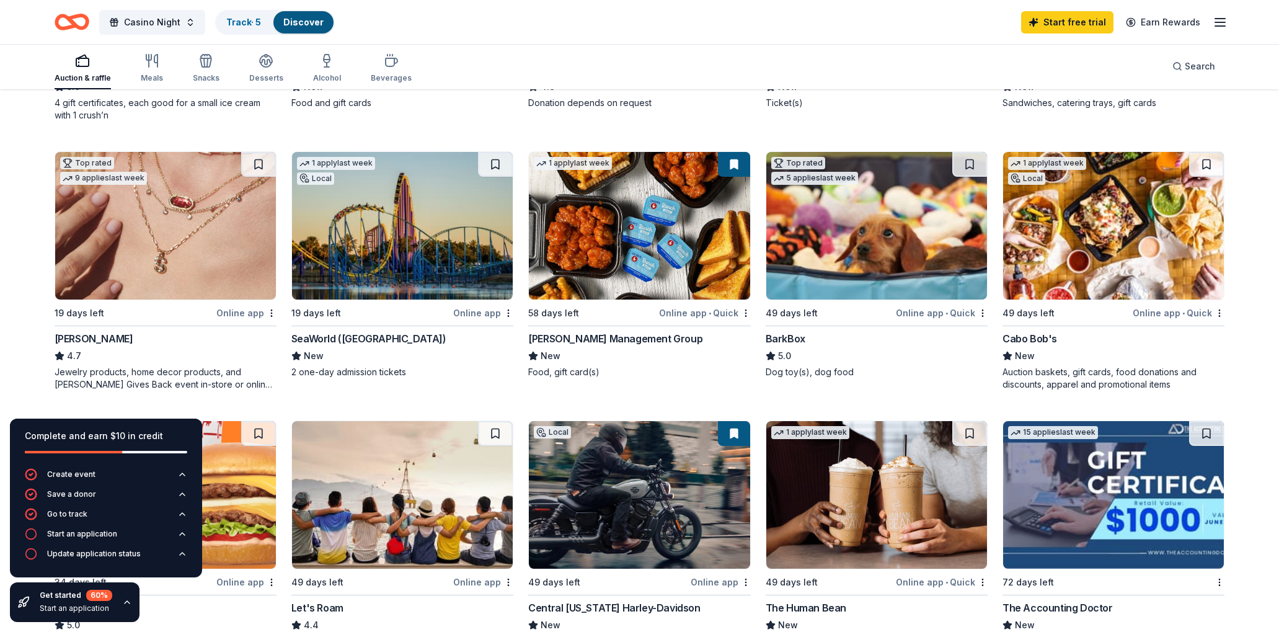
click at [435, 262] on img at bounding box center [402, 226] width 221 height 148
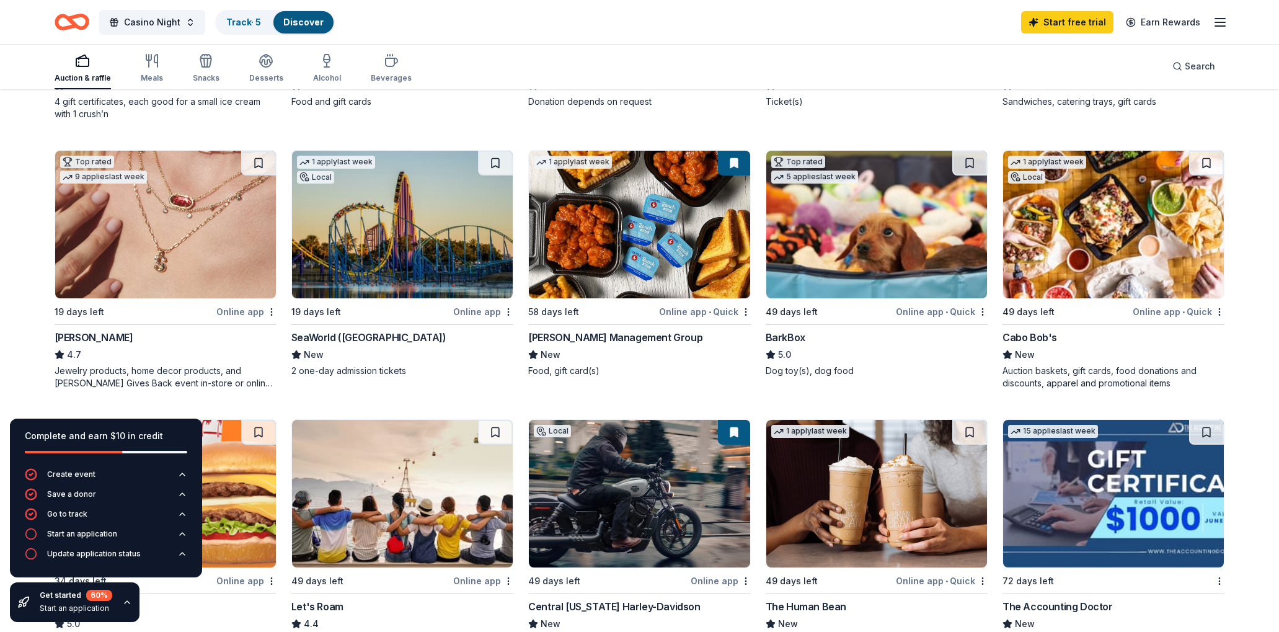
scroll to position [353, 0]
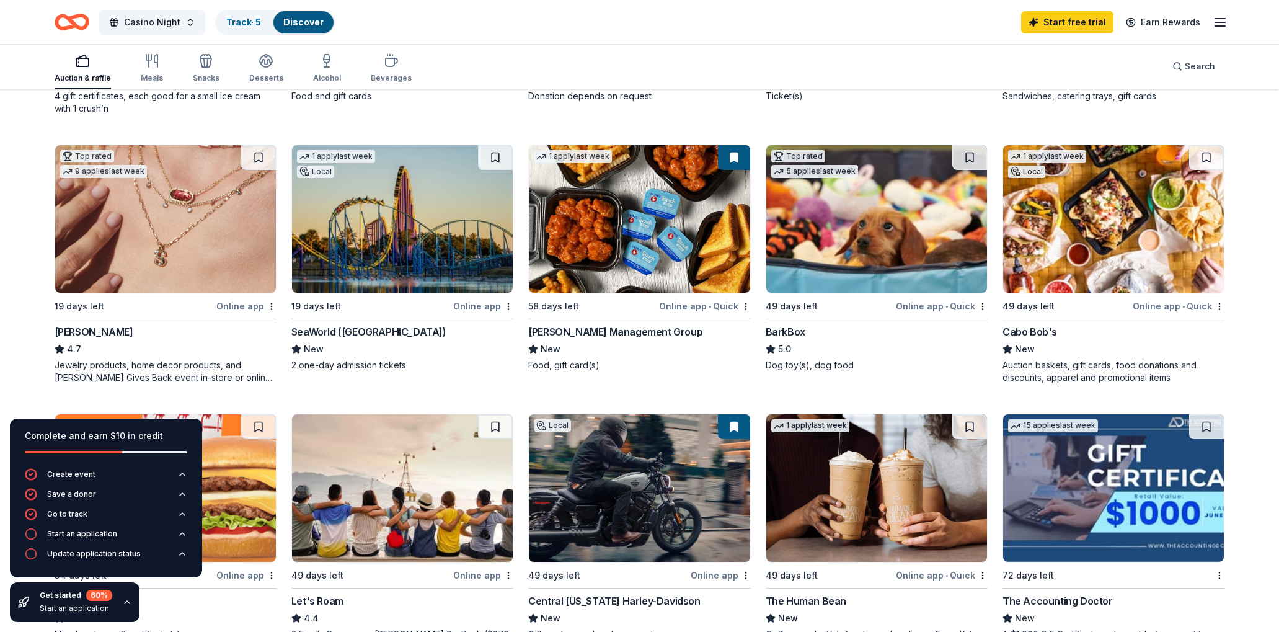
click at [1086, 219] on img at bounding box center [1113, 219] width 221 height 148
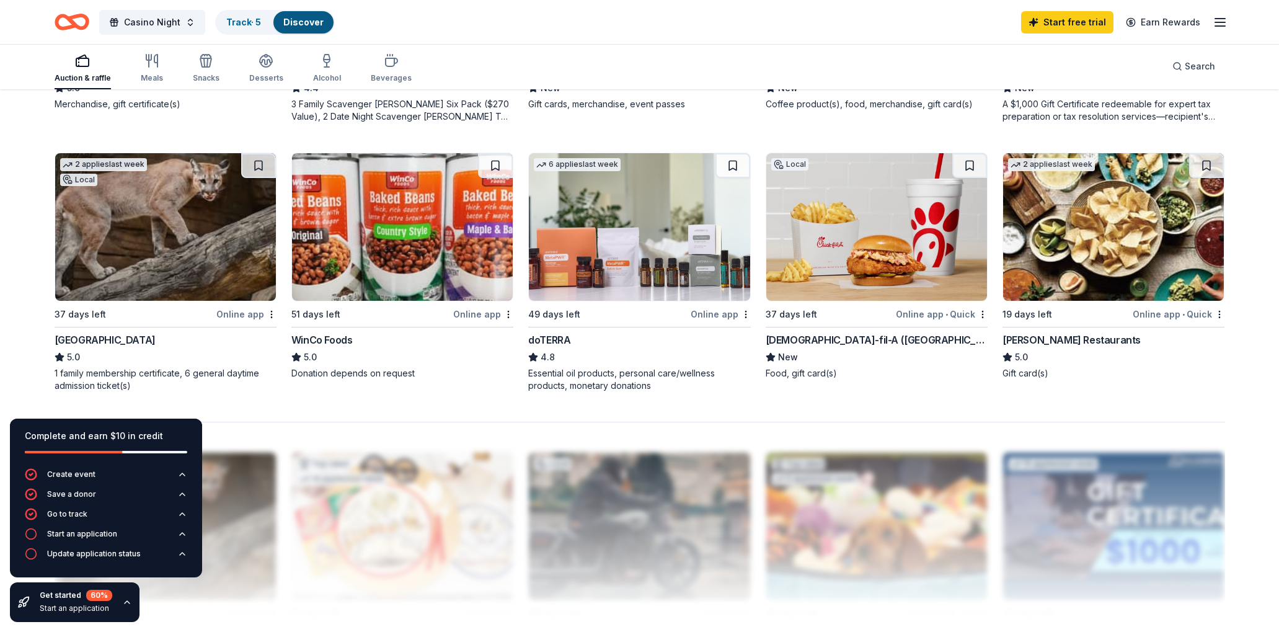
scroll to position [893, 0]
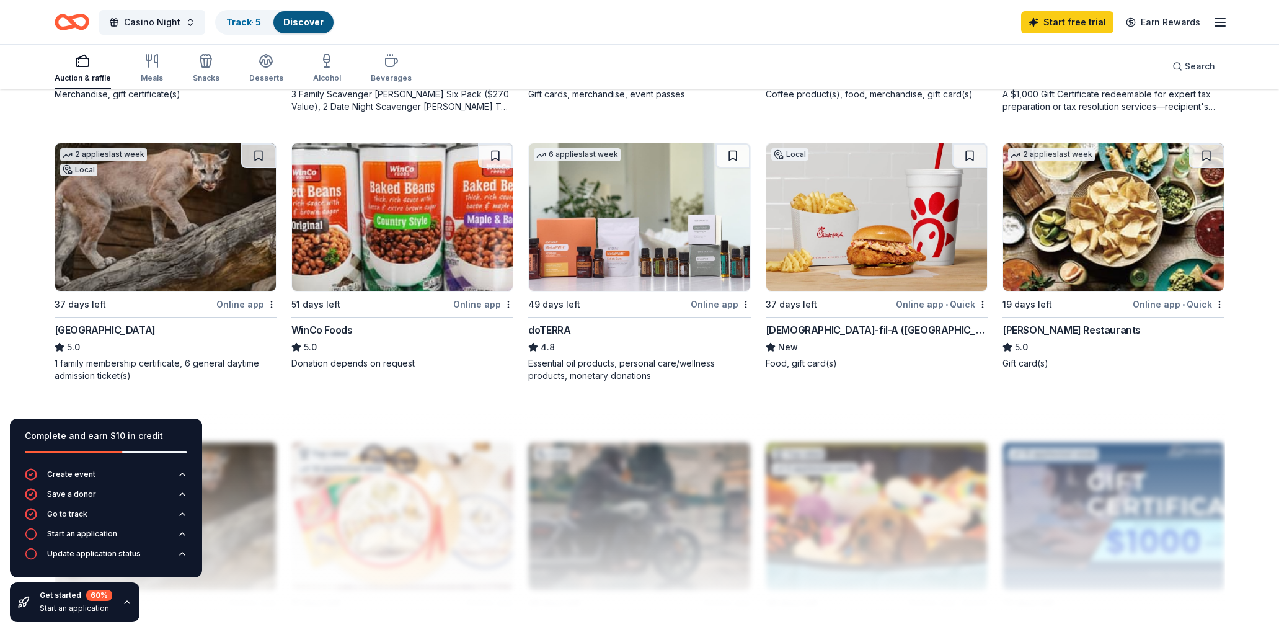
click at [1121, 231] on img at bounding box center [1113, 217] width 221 height 148
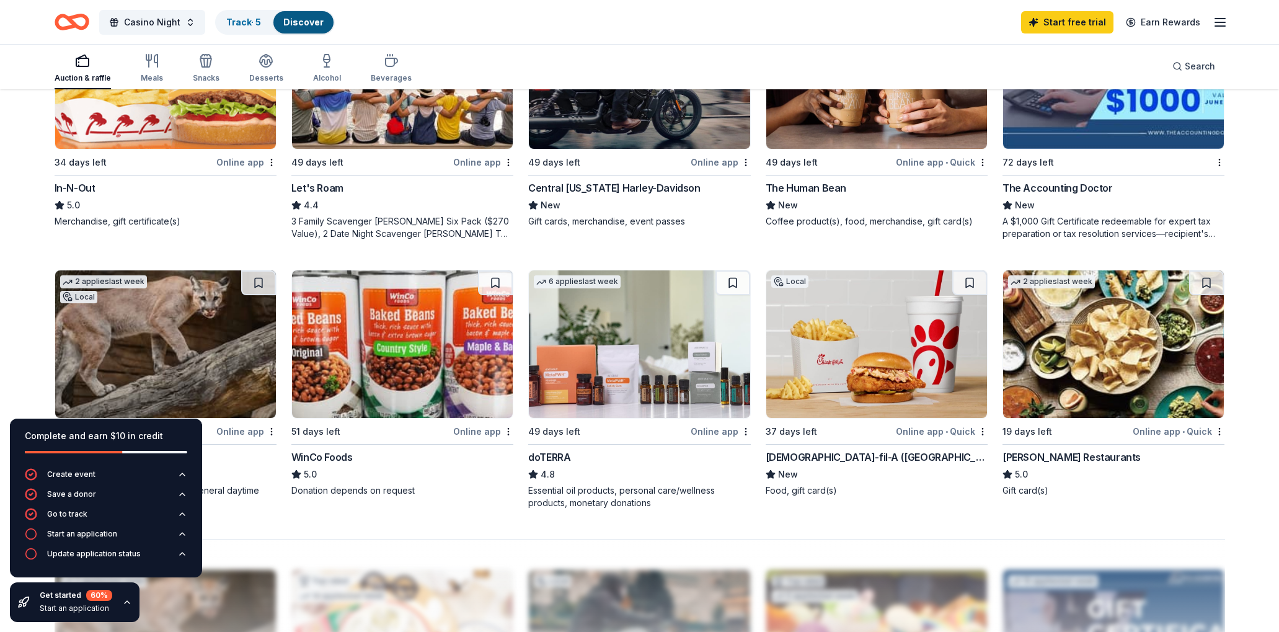
scroll to position [767, 0]
click at [334, 187] on div "Let's Roam" at bounding box center [317, 187] width 52 height 15
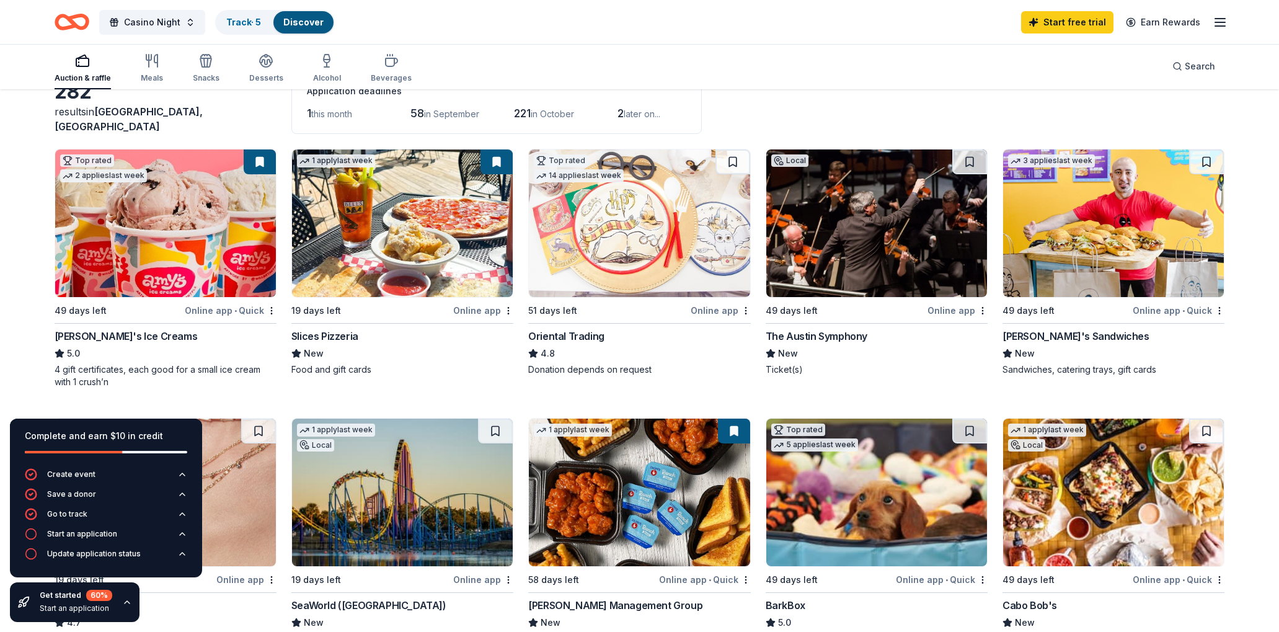
scroll to position [78, 0]
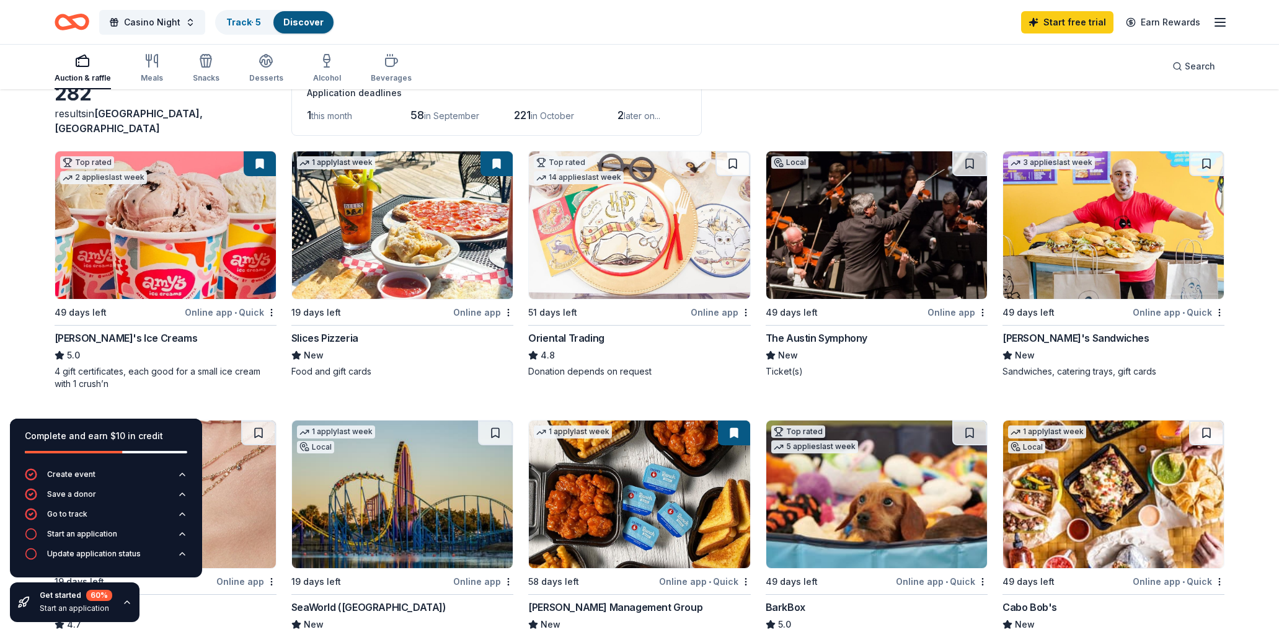
click at [200, 231] on img at bounding box center [165, 225] width 221 height 148
click at [324, 67] on icon "button" at bounding box center [326, 67] width 5 height 0
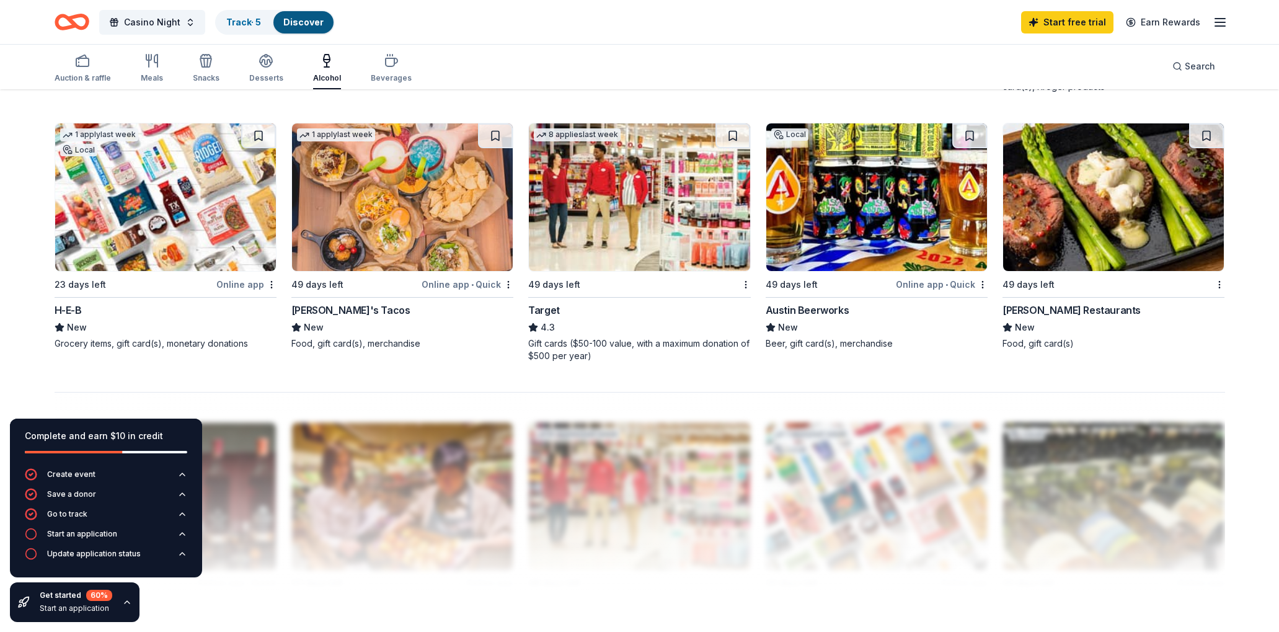
scroll to position [904, 0]
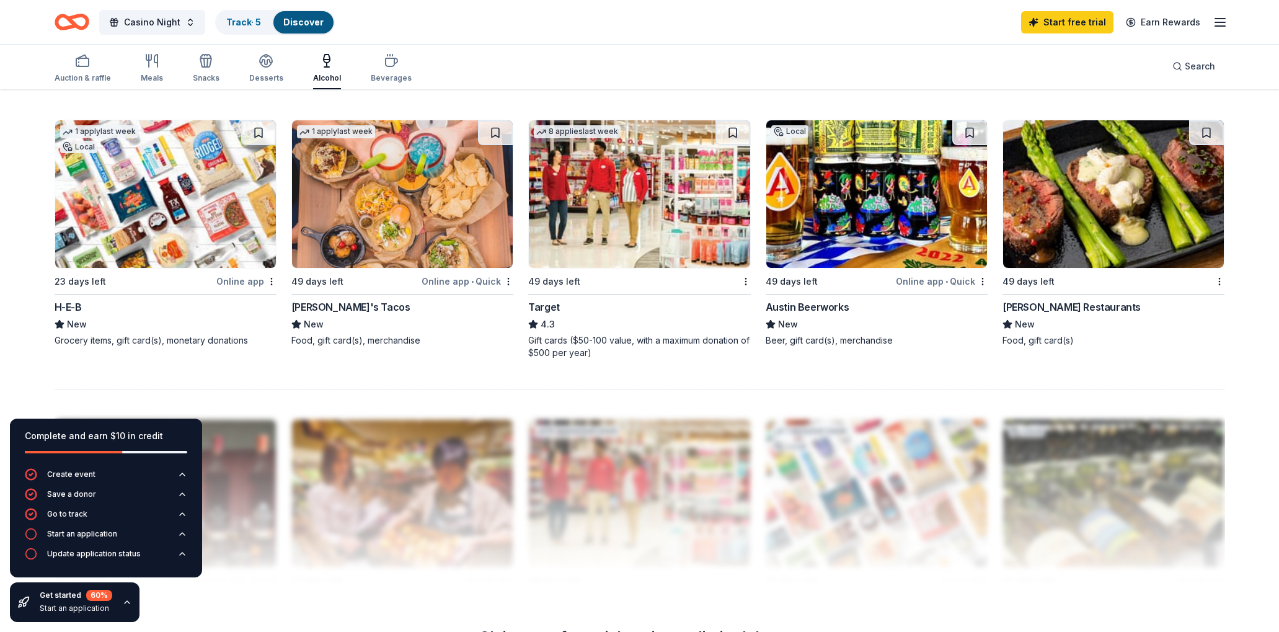
click at [1119, 211] on img at bounding box center [1113, 194] width 221 height 148
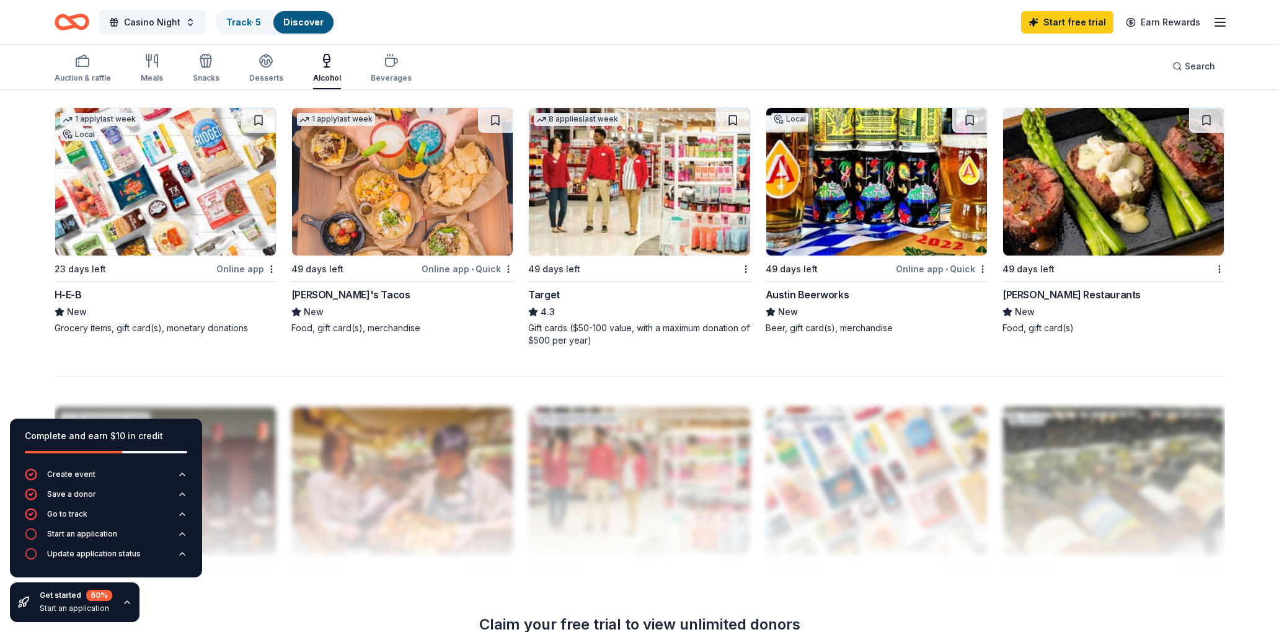
scroll to position [930, 0]
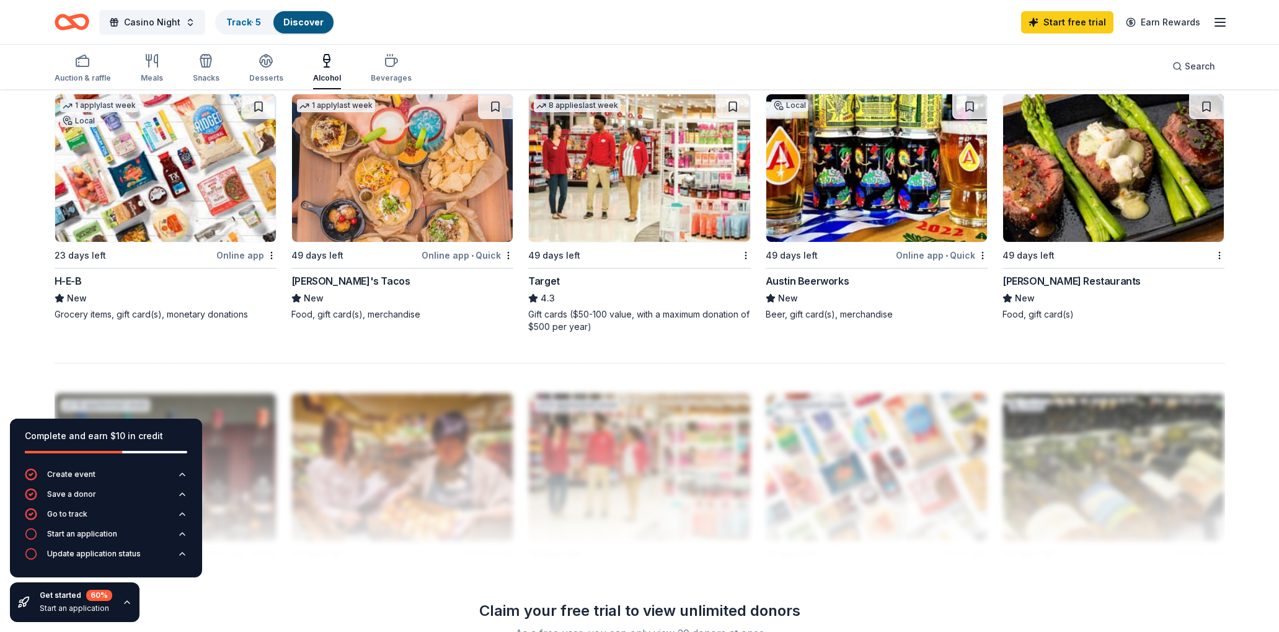
click at [461, 184] on img at bounding box center [402, 168] width 221 height 148
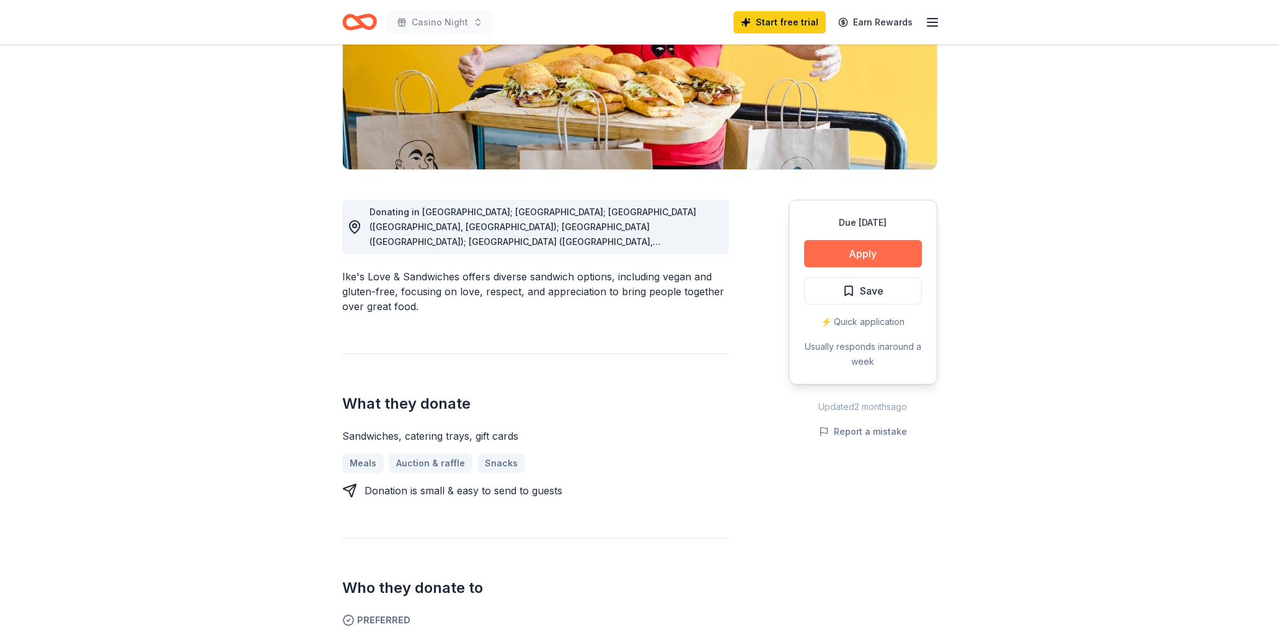
scroll to position [200, 0]
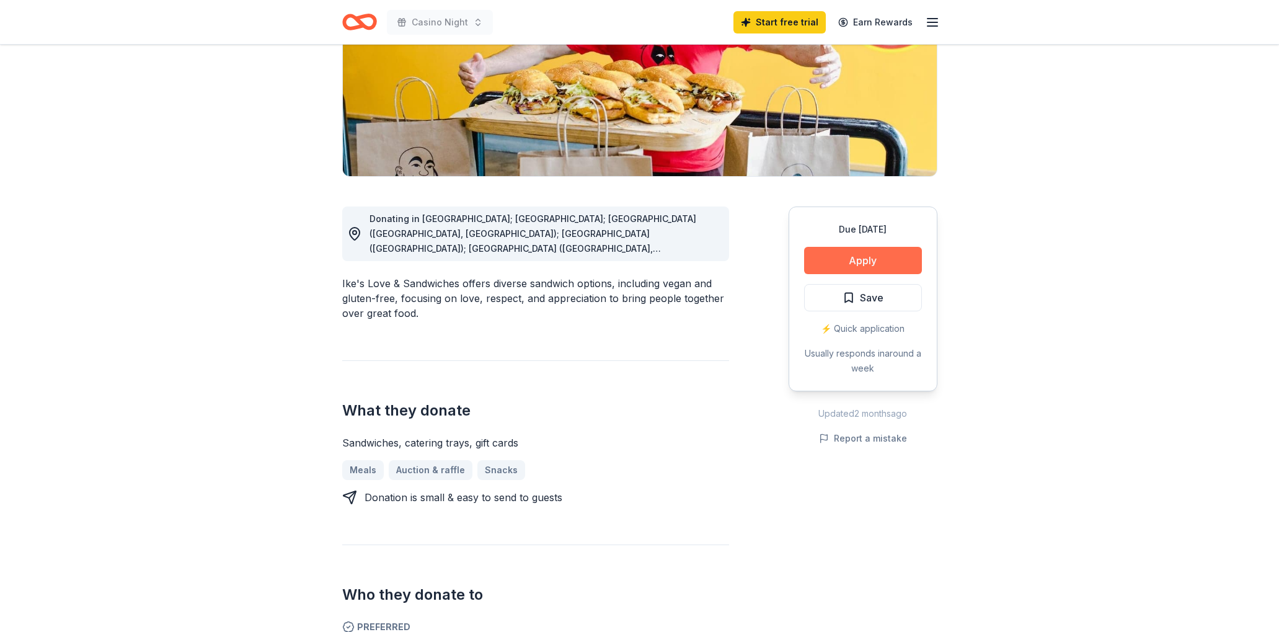
click at [870, 259] on button "Apply" at bounding box center [863, 260] width 118 height 27
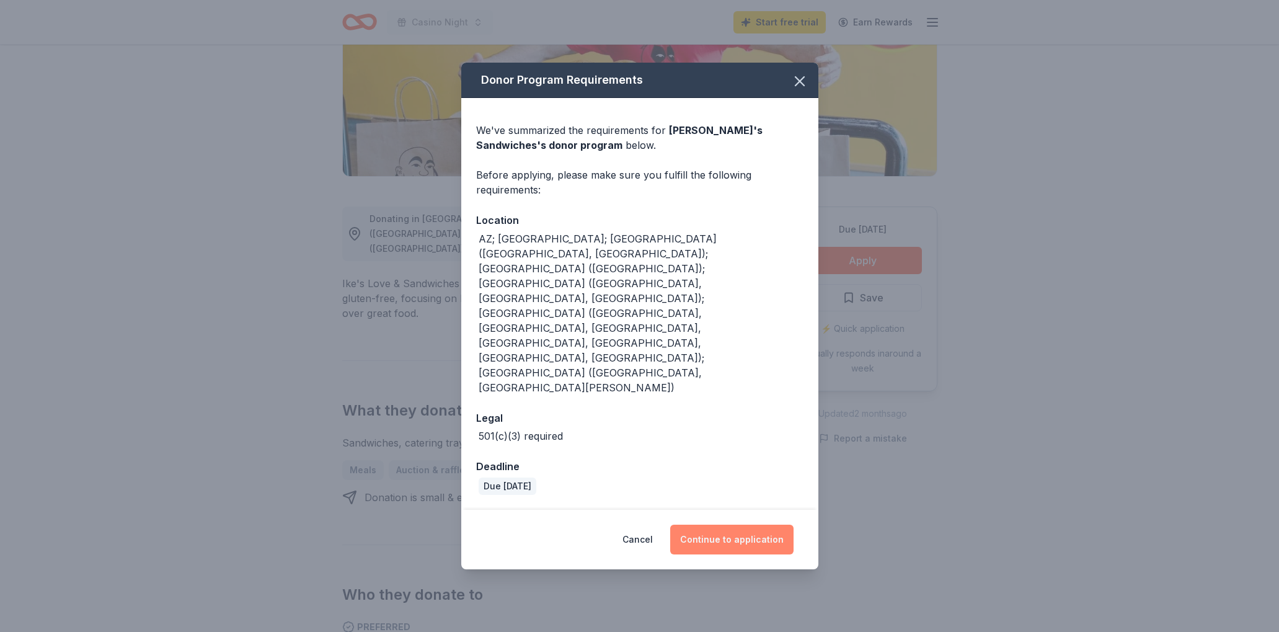
click at [729, 525] on button "Continue to application" at bounding box center [731, 540] width 123 height 30
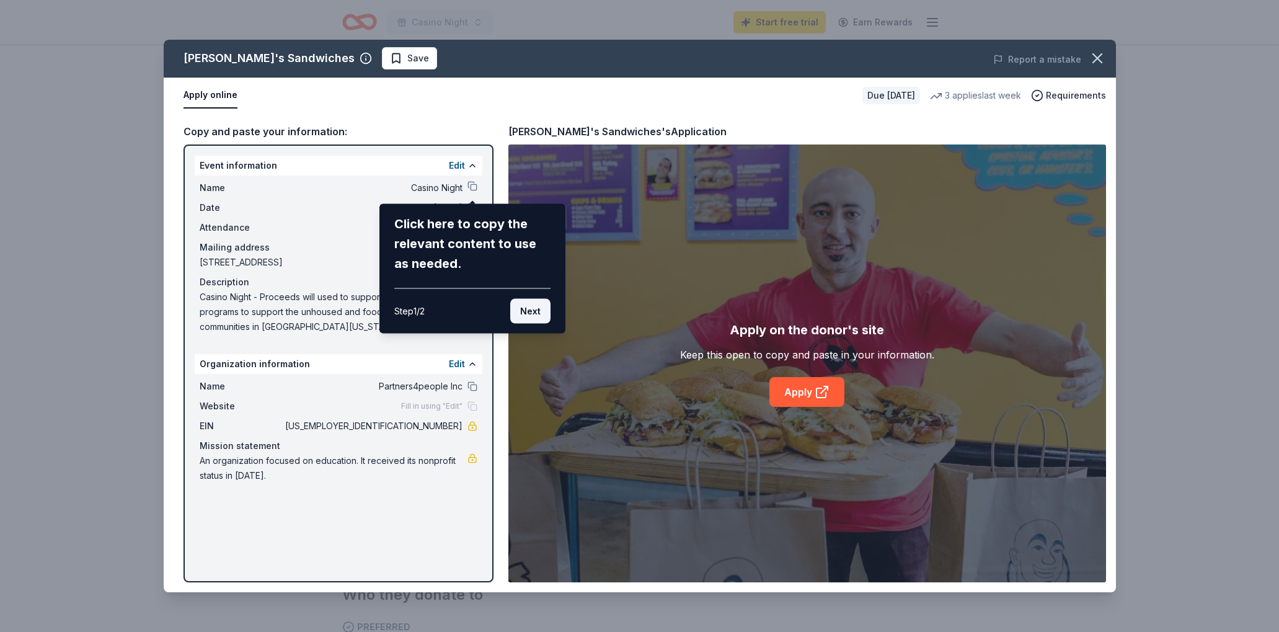
click at [532, 312] on button "Next" at bounding box center [530, 311] width 40 height 25
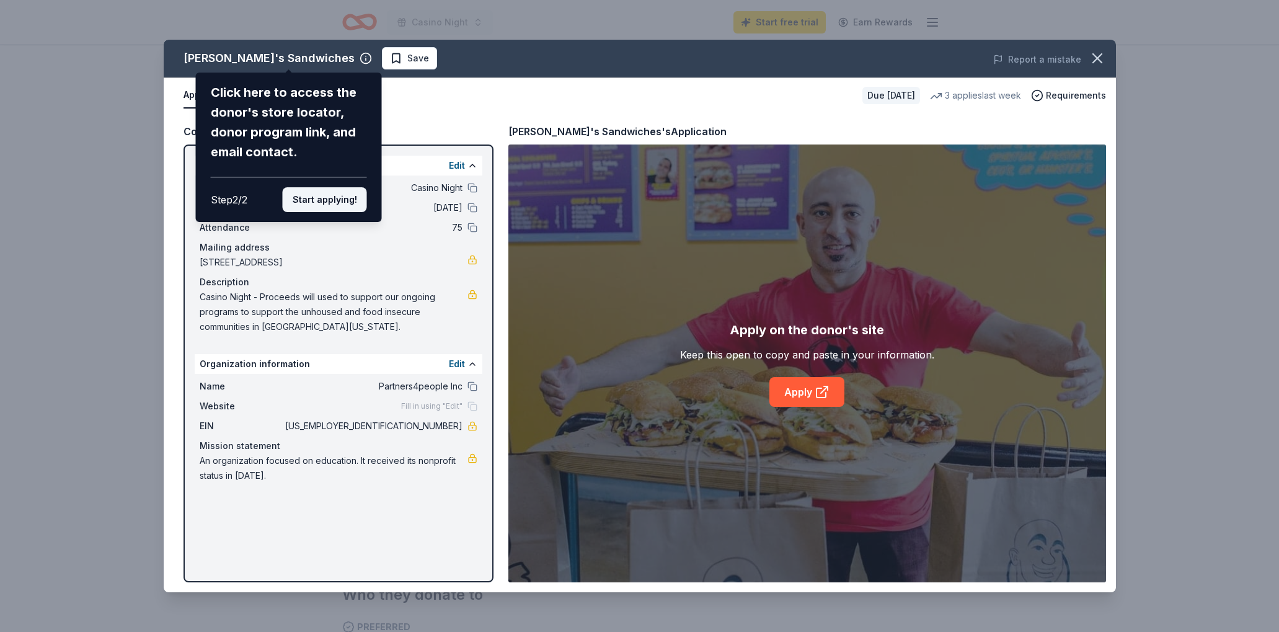
click at [328, 202] on button "Start applying!" at bounding box center [324, 199] width 84 height 25
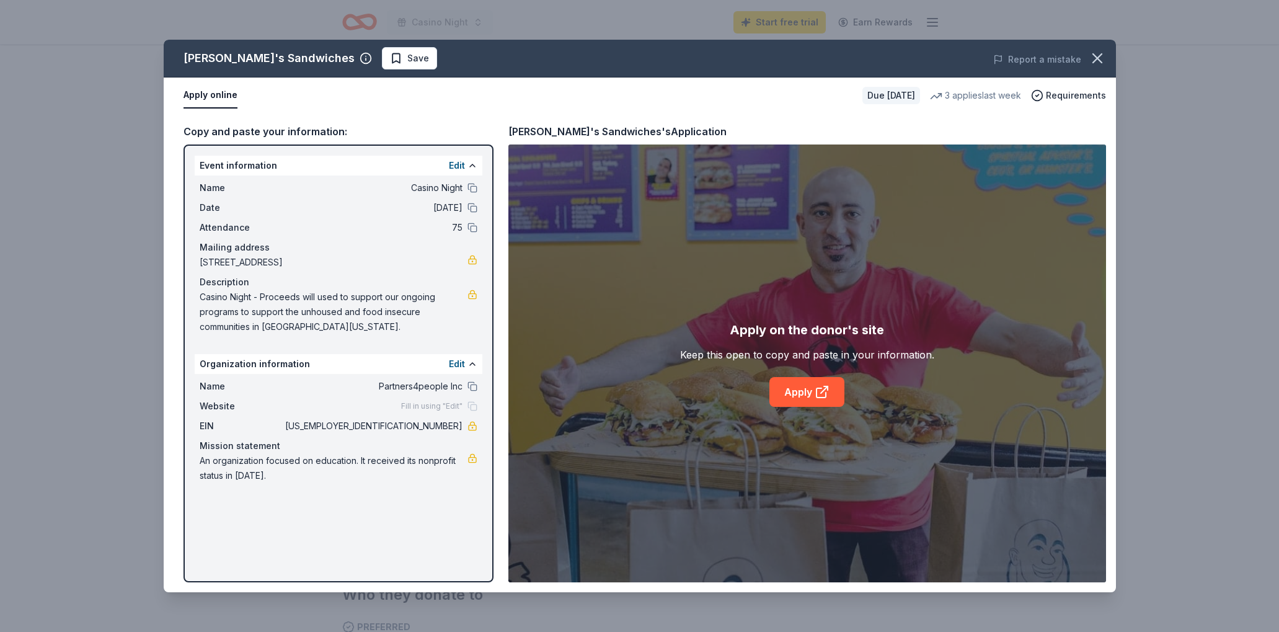
click at [396, 462] on span "An organization focused on education. It received its nonprofit status in 2022." at bounding box center [334, 468] width 268 height 30
drag, startPoint x: 265, startPoint y: 471, endPoint x: 203, endPoint y: 460, distance: 62.9
click at [203, 460] on span "An organization focused on education. It received its nonprofit status in 2022." at bounding box center [334, 468] width 268 height 30
click at [470, 363] on button at bounding box center [473, 364] width 10 height 10
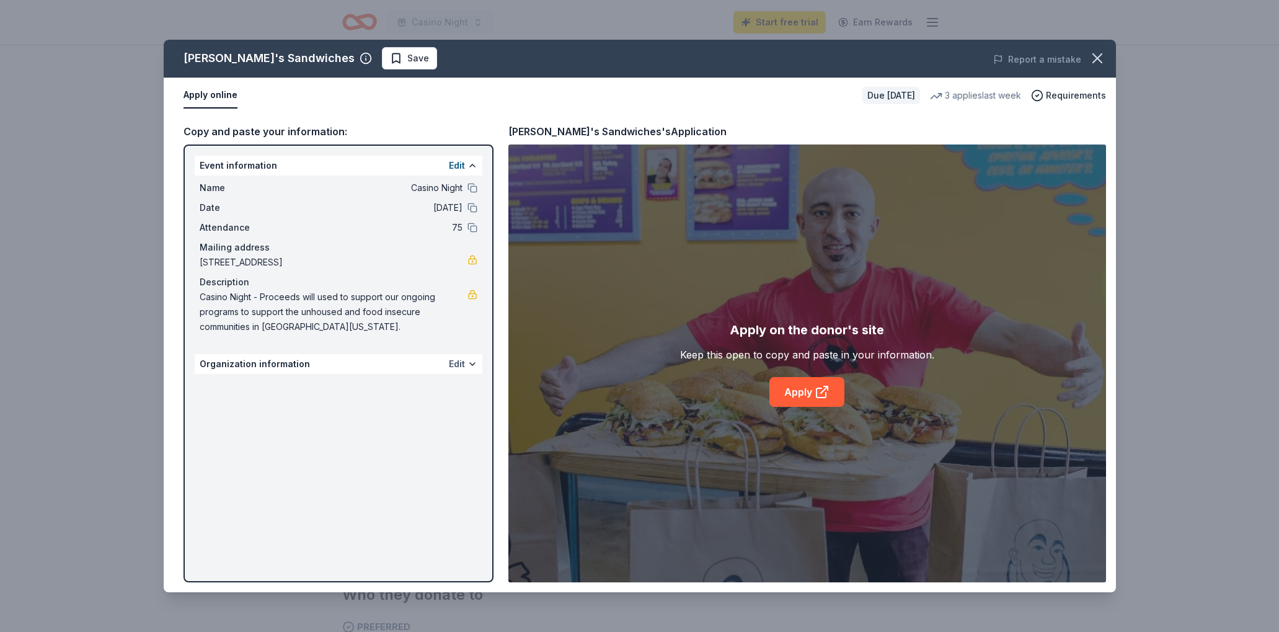
click at [457, 365] on button "Edit" at bounding box center [457, 364] width 16 height 15
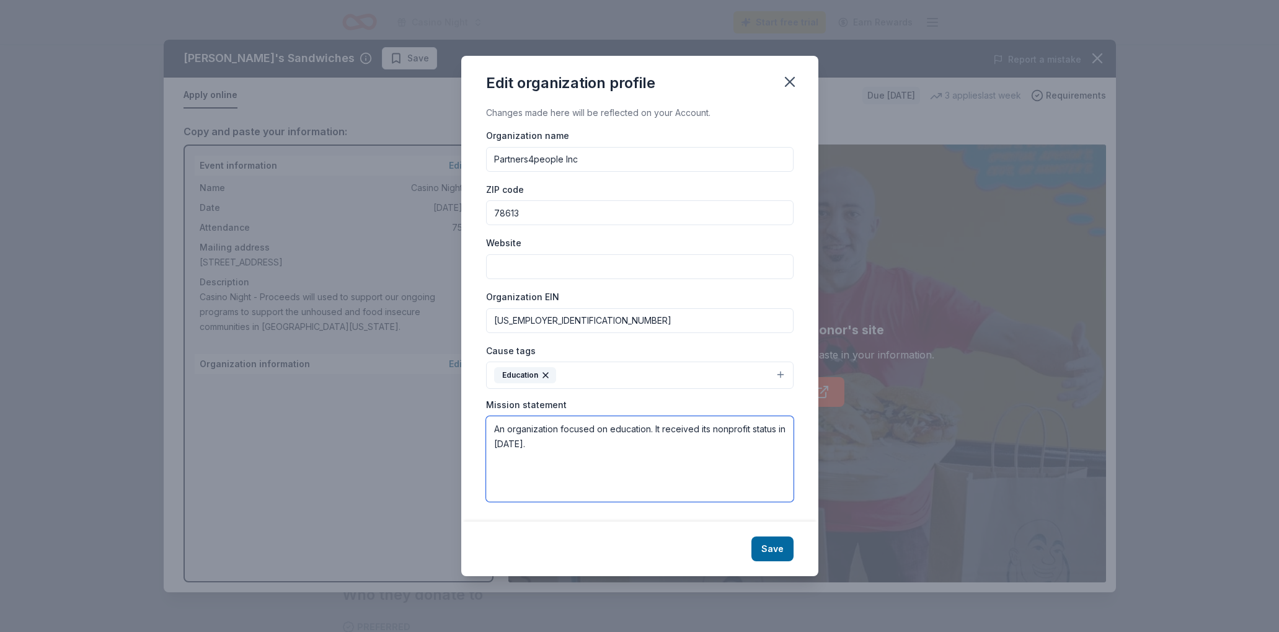
drag, startPoint x: 612, startPoint y: 429, endPoint x: 648, endPoint y: 428, distance: 36.0
click at [648, 428] on textarea "An organization focused on education. It received its nonprofit status in 2022." at bounding box center [640, 459] width 308 height 86
type textarea "An organization focused on unhoused and food insecure communities in Williamson…"
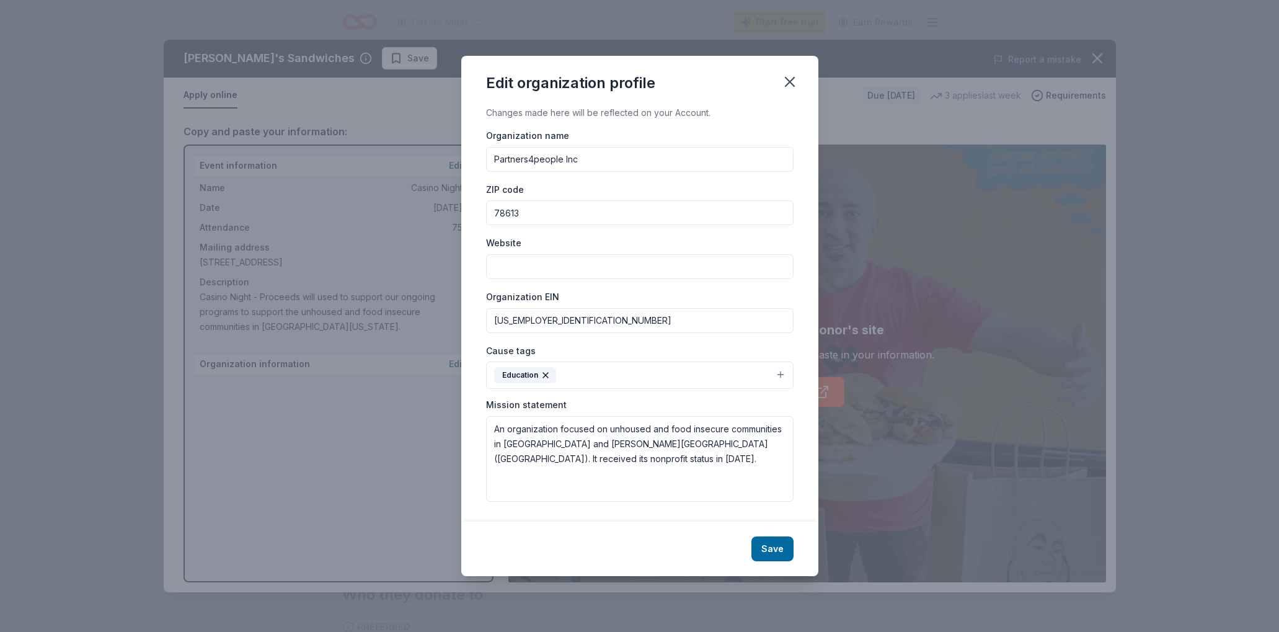
click at [533, 269] on input "Website" at bounding box center [640, 266] width 308 height 25
paste input "https://partners4people.org/"
type input "https://partners4people.org/"
click at [770, 550] on button "Save" at bounding box center [773, 548] width 42 height 25
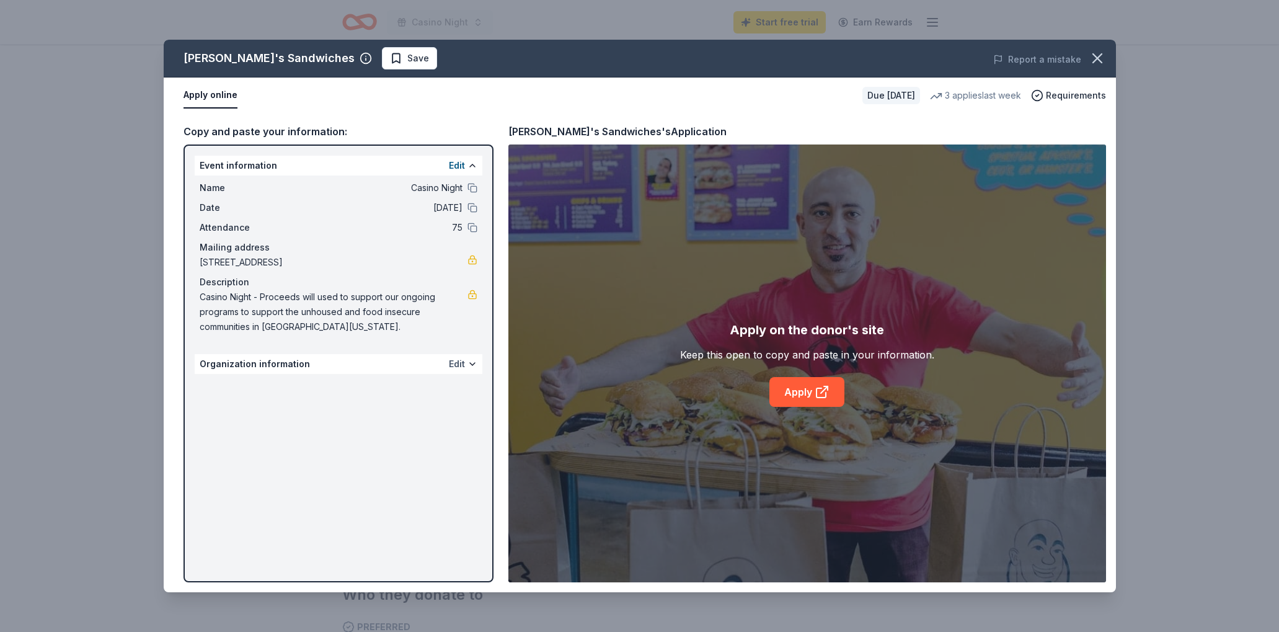
click at [453, 364] on button "Edit" at bounding box center [457, 364] width 16 height 15
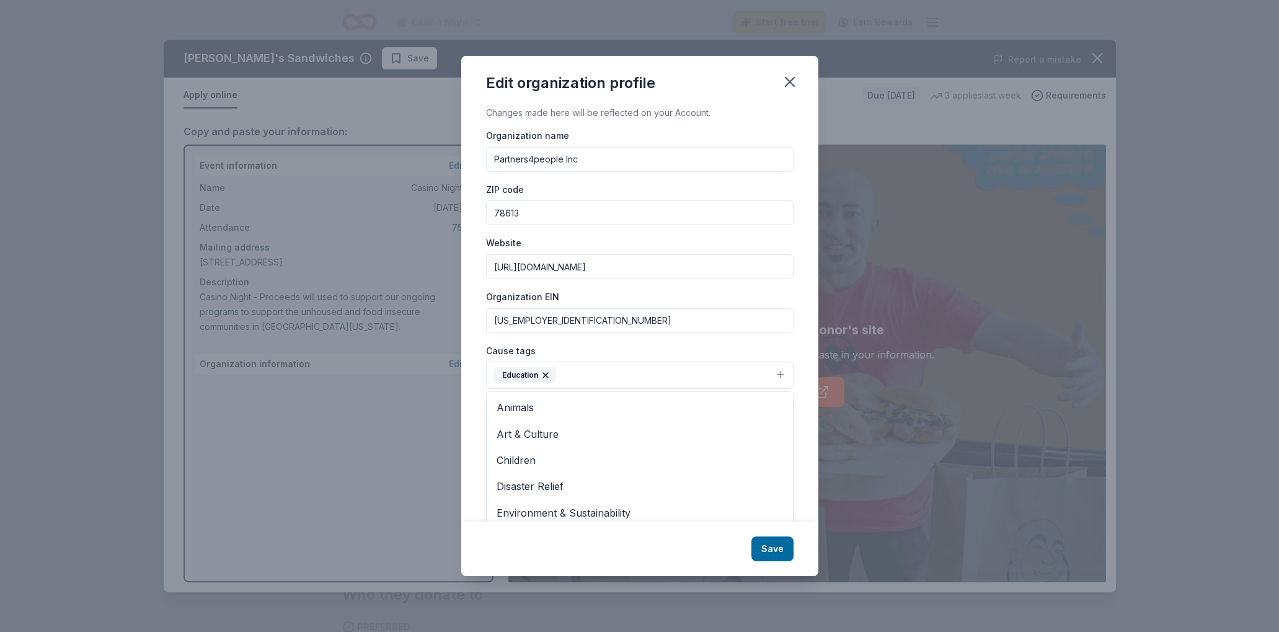
click at [548, 376] on icon "button" at bounding box center [546, 375] width 10 height 10
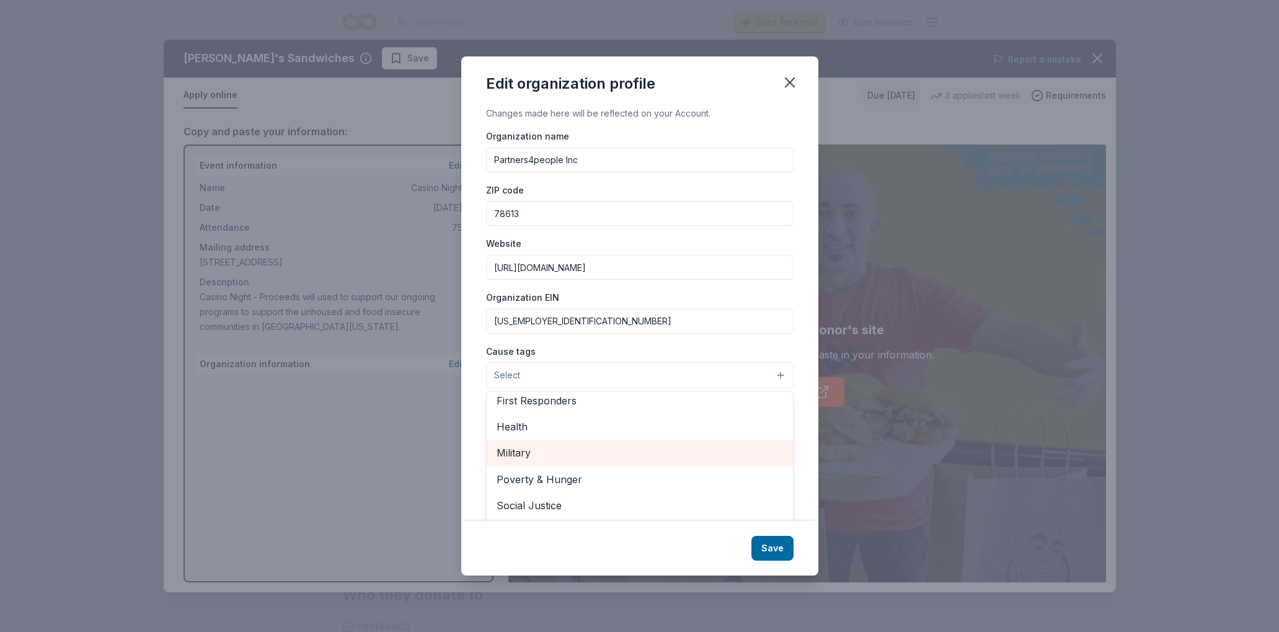
scroll to position [173, 0]
click at [561, 471] on span "Poverty & Hunger" at bounding box center [640, 471] width 287 height 16
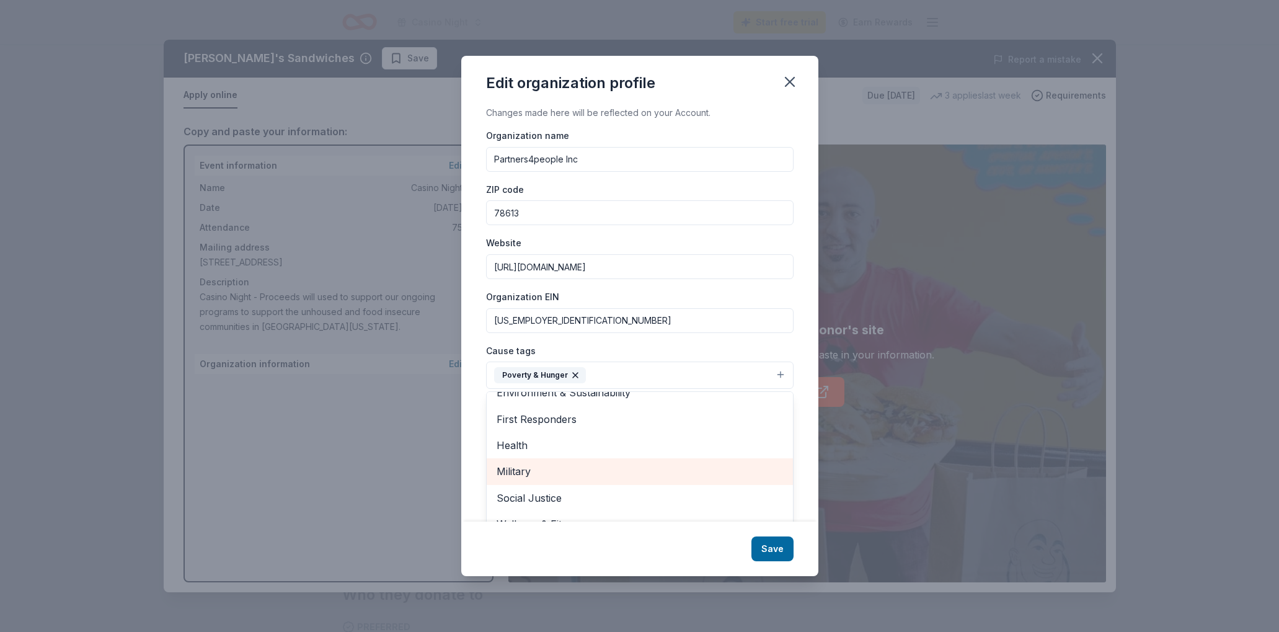
scroll to position [146, 0]
click at [773, 546] on div "Edit organization profile Changes made here will be reflected on your Account. …" at bounding box center [639, 316] width 357 height 520
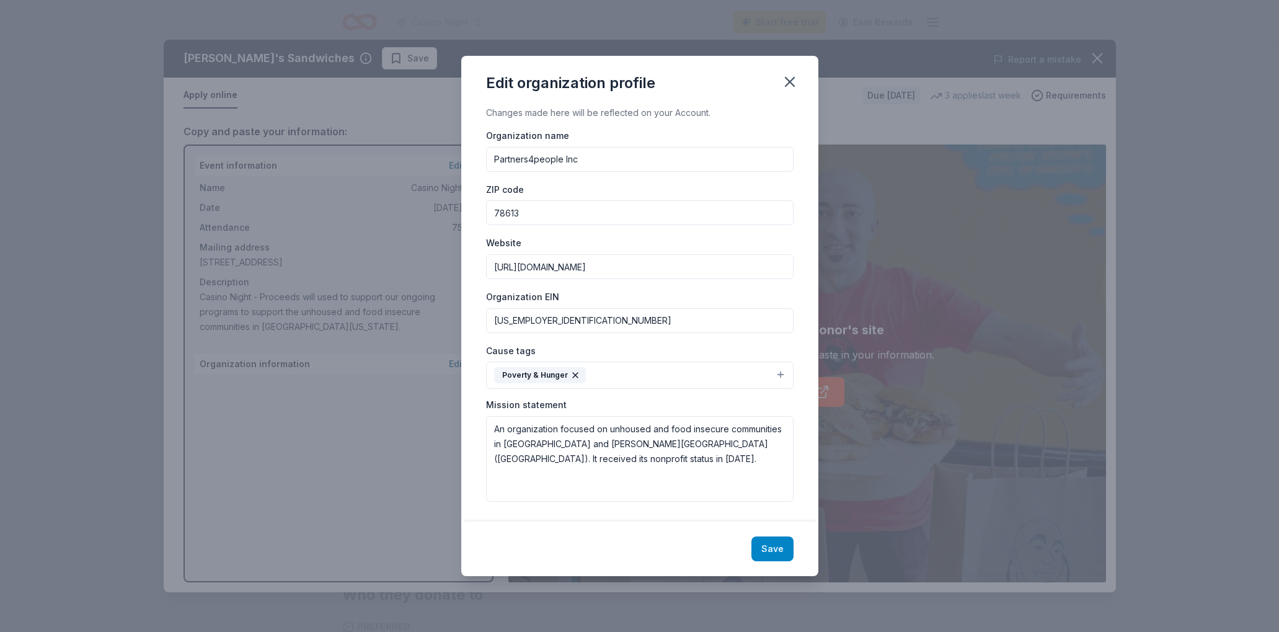
click at [774, 545] on button "Save" at bounding box center [773, 548] width 42 height 25
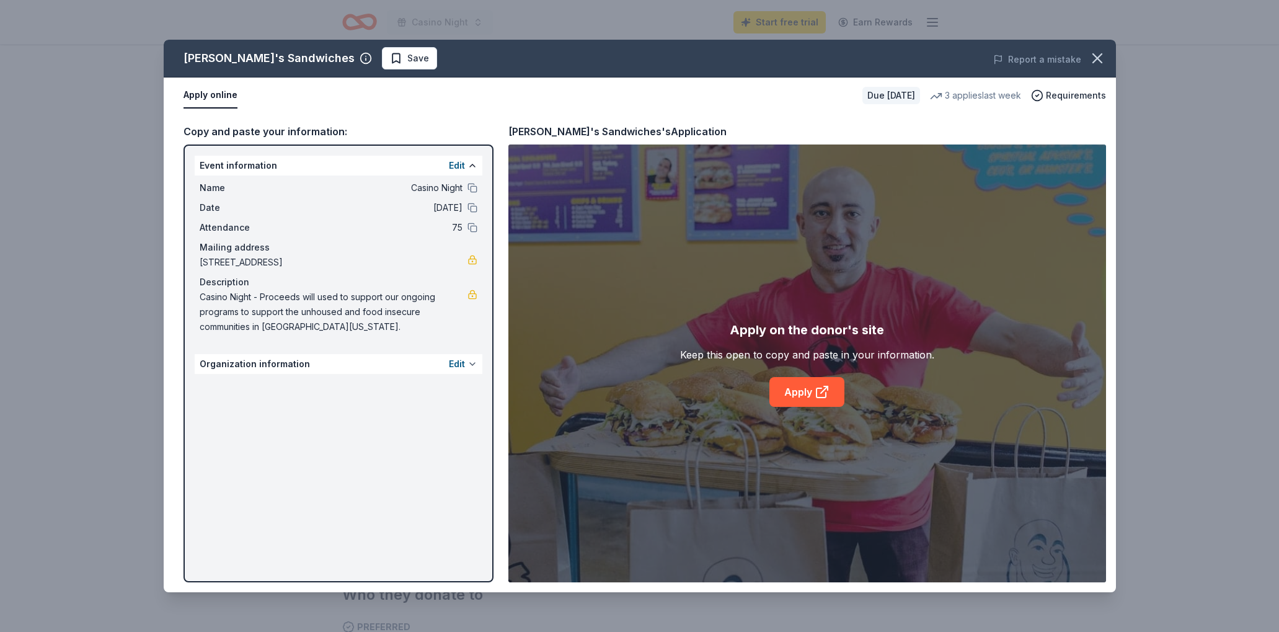
click at [471, 365] on button at bounding box center [473, 364] width 10 height 10
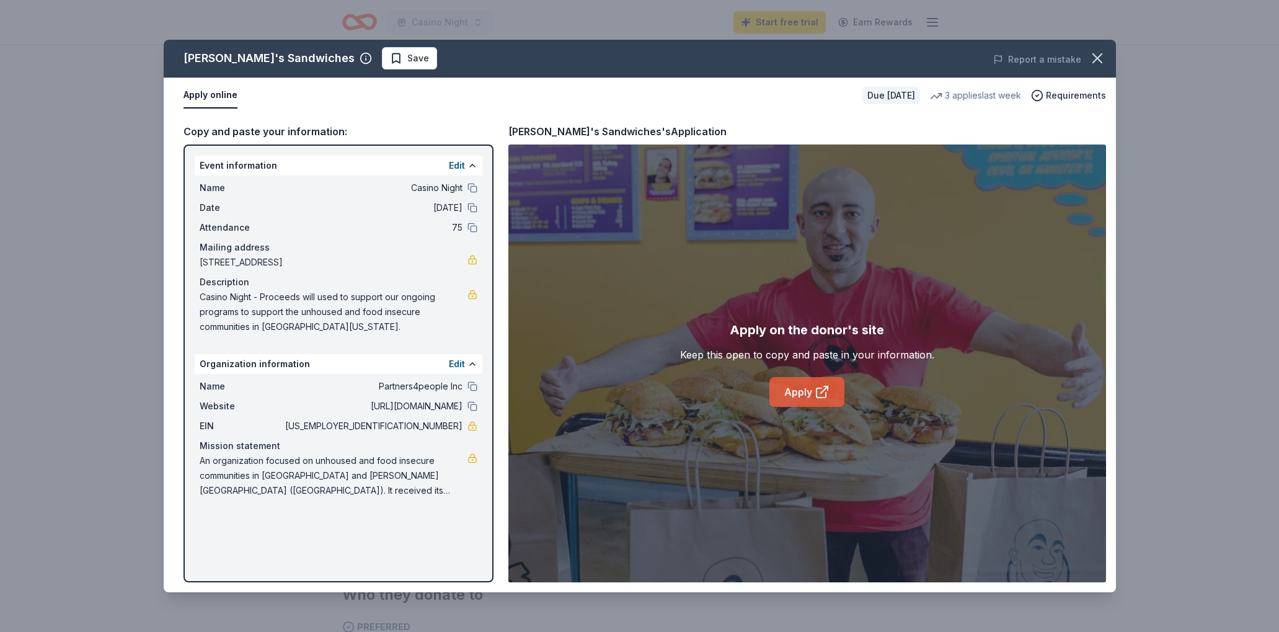
click at [800, 395] on link "Apply" at bounding box center [807, 392] width 75 height 30
click at [1104, 58] on icon "button" at bounding box center [1097, 58] width 17 height 17
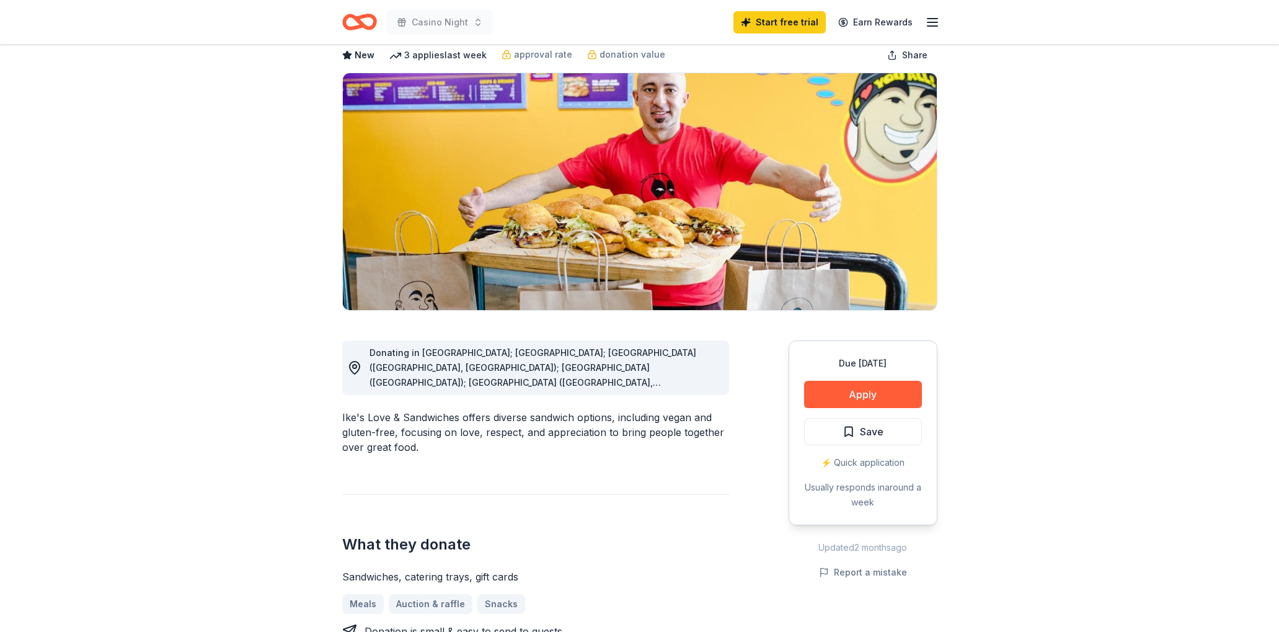
scroll to position [5, 0]
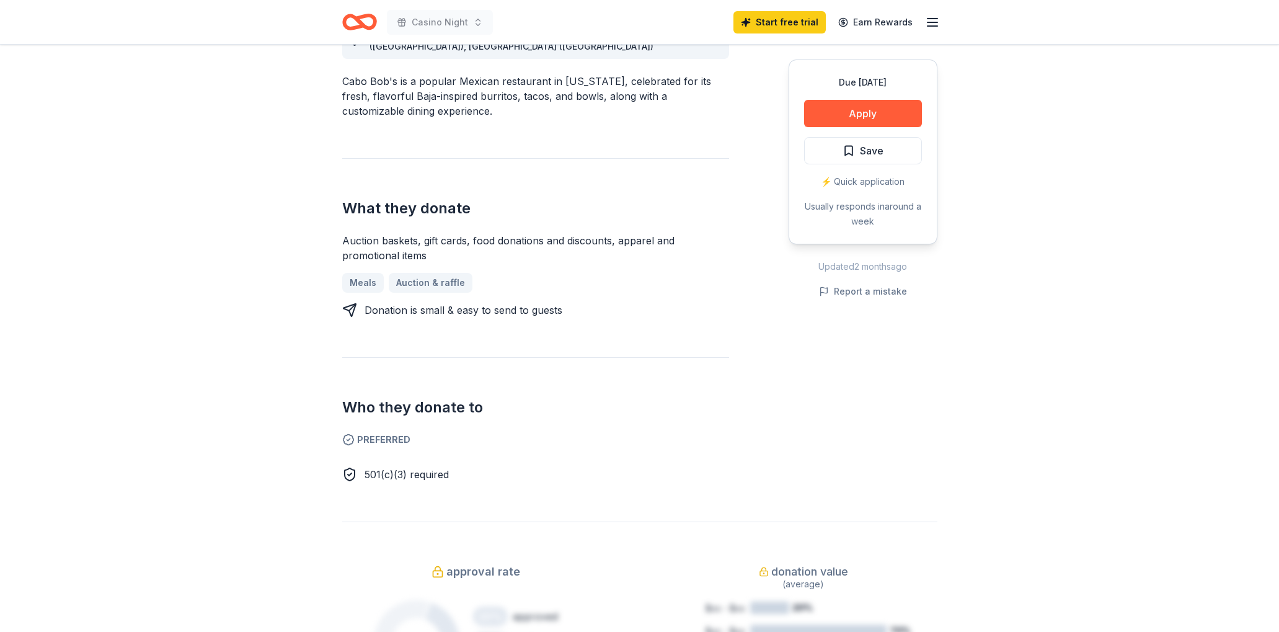
scroll to position [389, 0]
click at [435, 272] on link "Auction & raffle" at bounding box center [436, 282] width 94 height 20
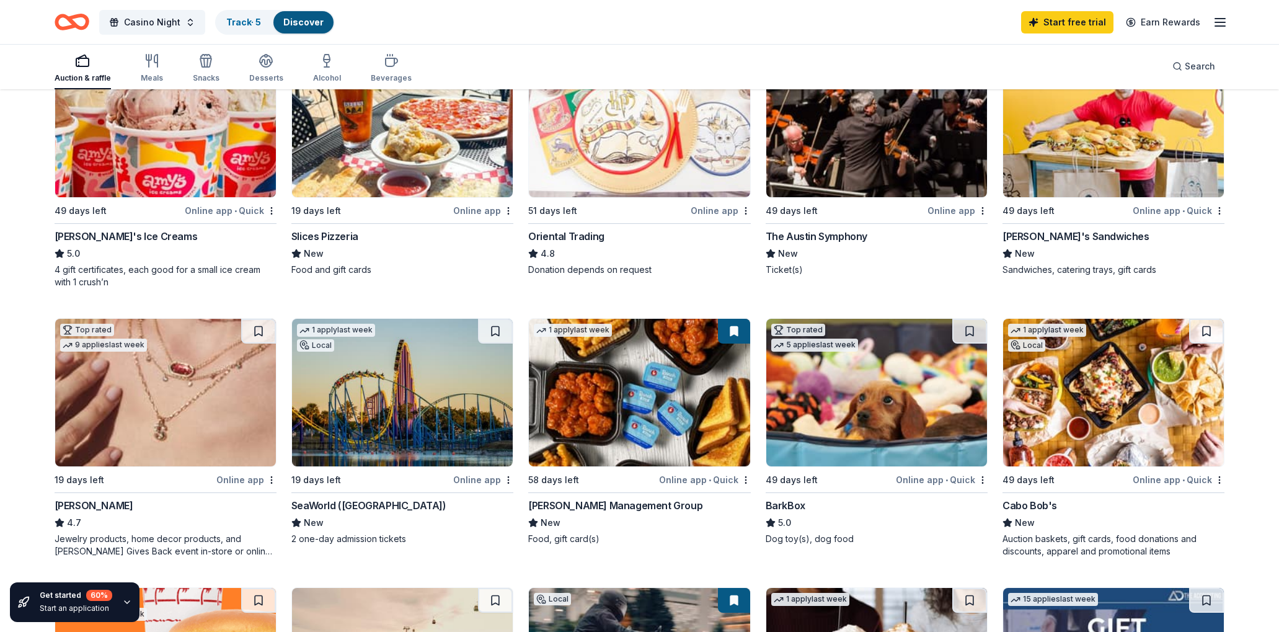
scroll to position [183, 0]
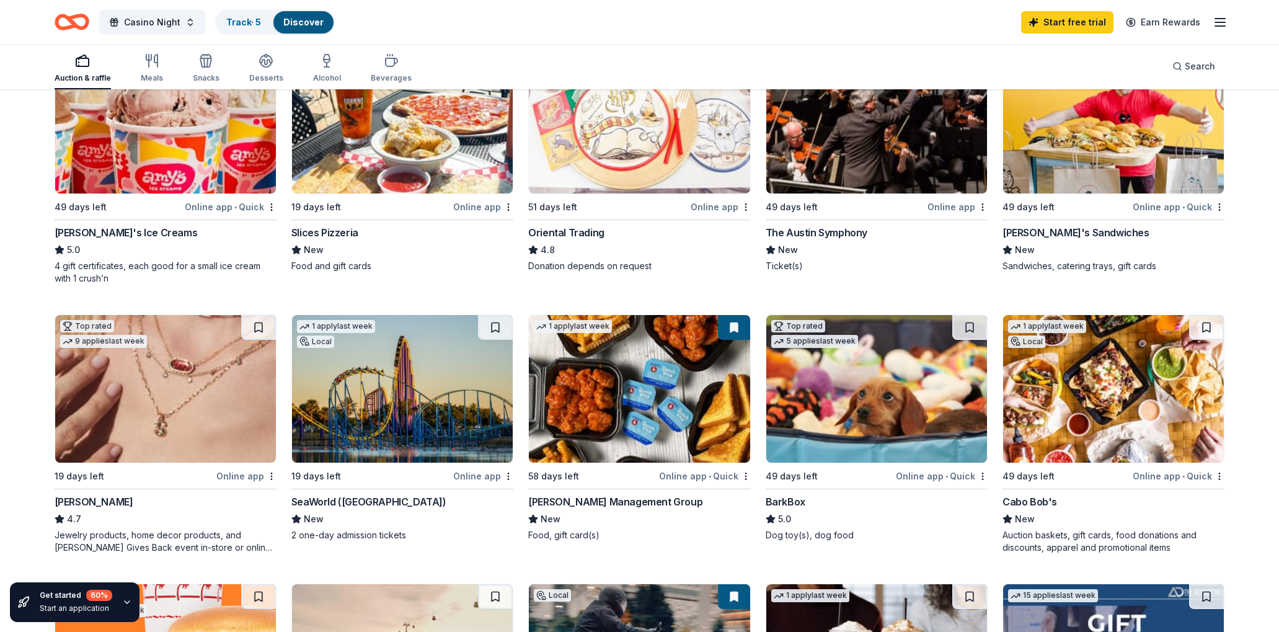
click at [1071, 393] on img at bounding box center [1113, 389] width 221 height 148
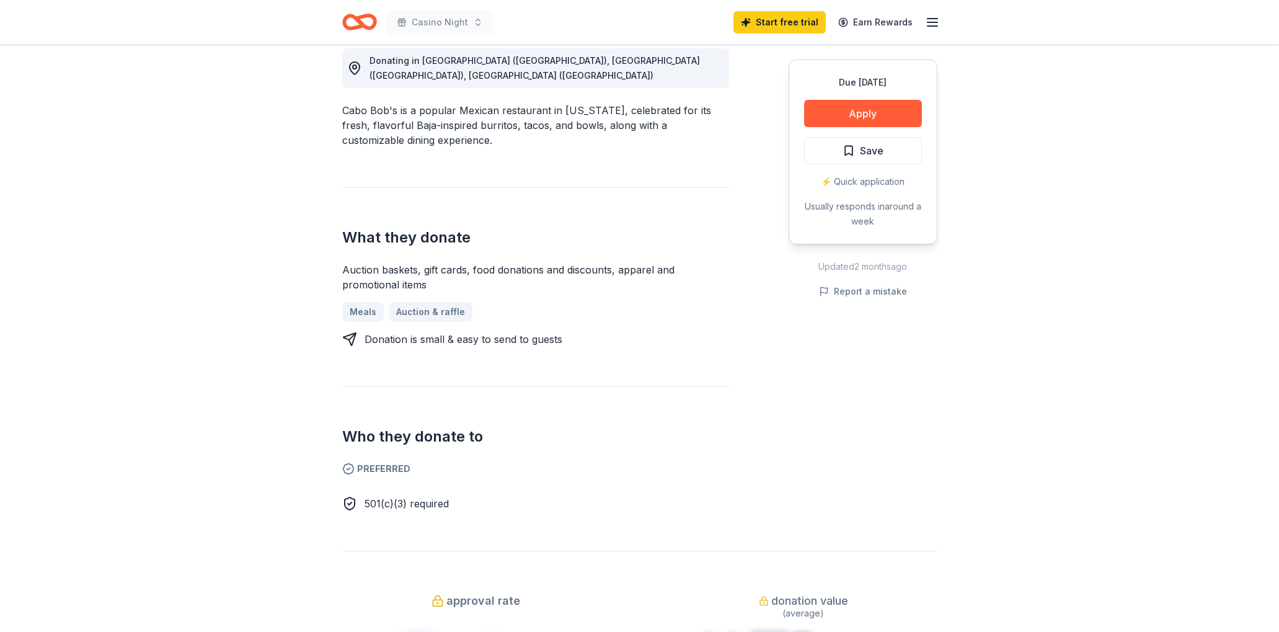
scroll to position [371, 0]
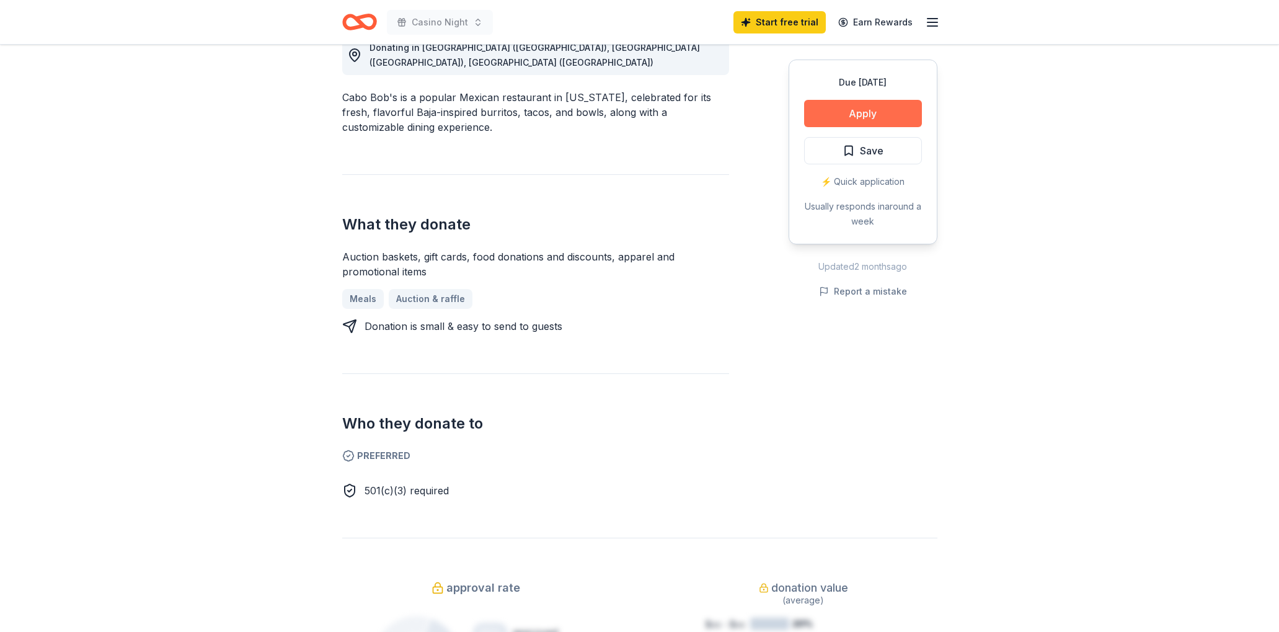
click at [868, 115] on button "Apply" at bounding box center [863, 113] width 118 height 27
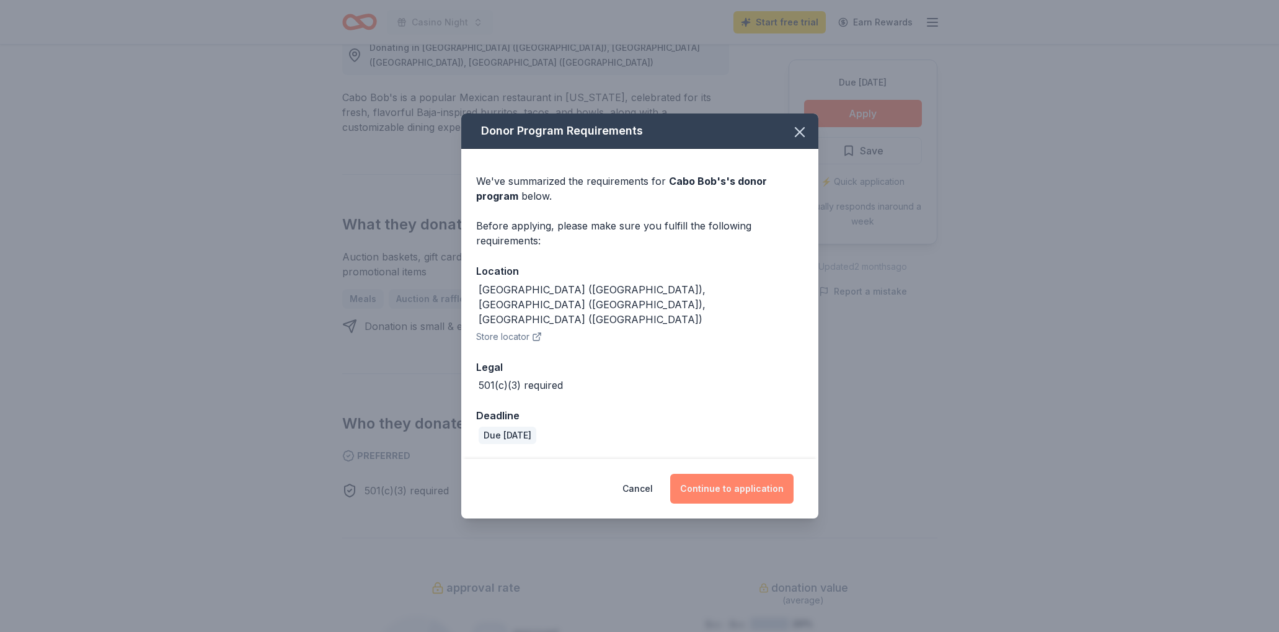
click at [758, 474] on button "Continue to application" at bounding box center [731, 489] width 123 height 30
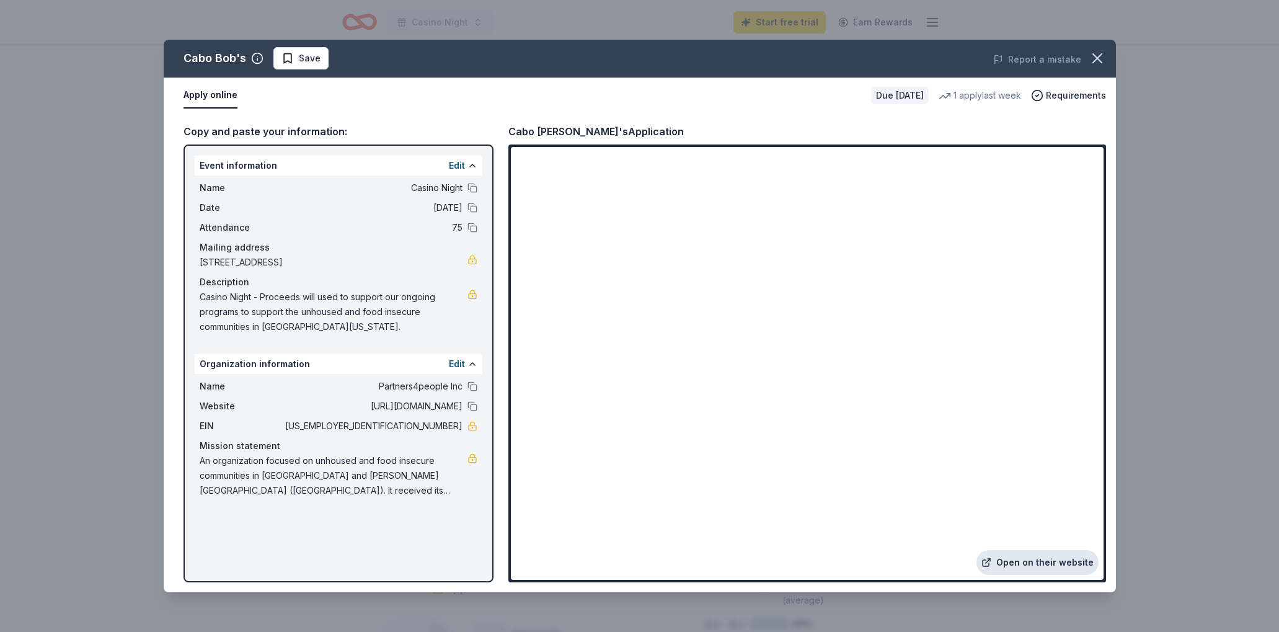
click at [1031, 561] on link "Open on their website" at bounding box center [1038, 562] width 122 height 25
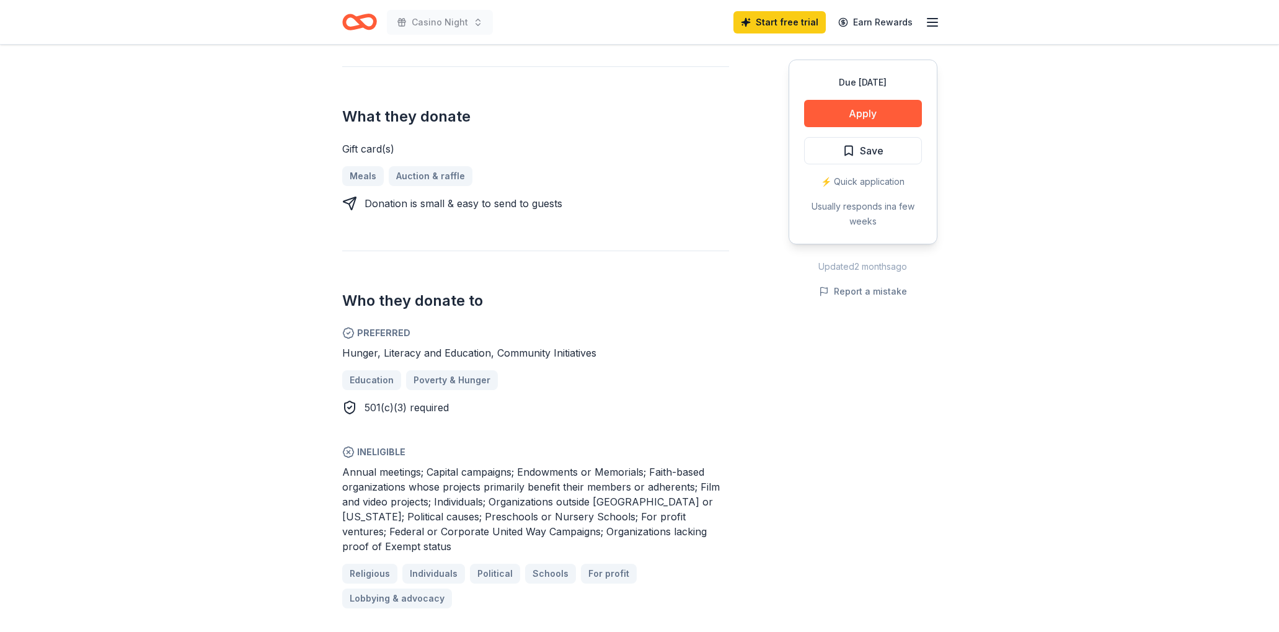
scroll to position [525, 0]
click at [872, 117] on button "Apply" at bounding box center [863, 113] width 118 height 27
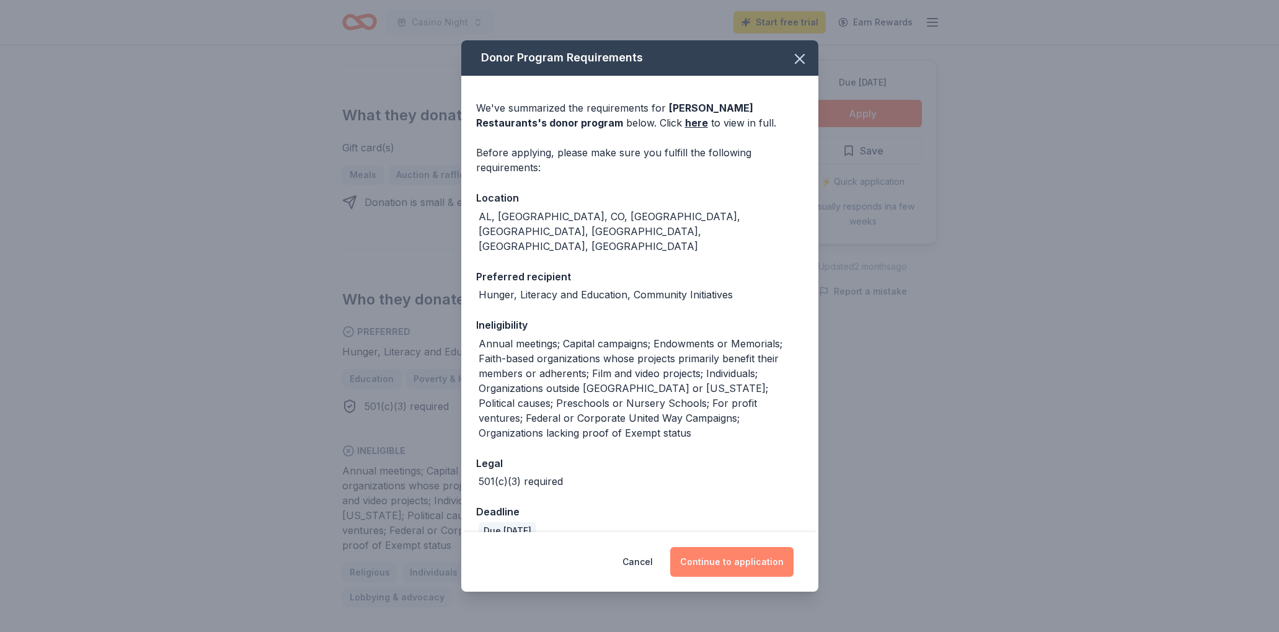
click at [723, 558] on button "Continue to application" at bounding box center [731, 562] width 123 height 30
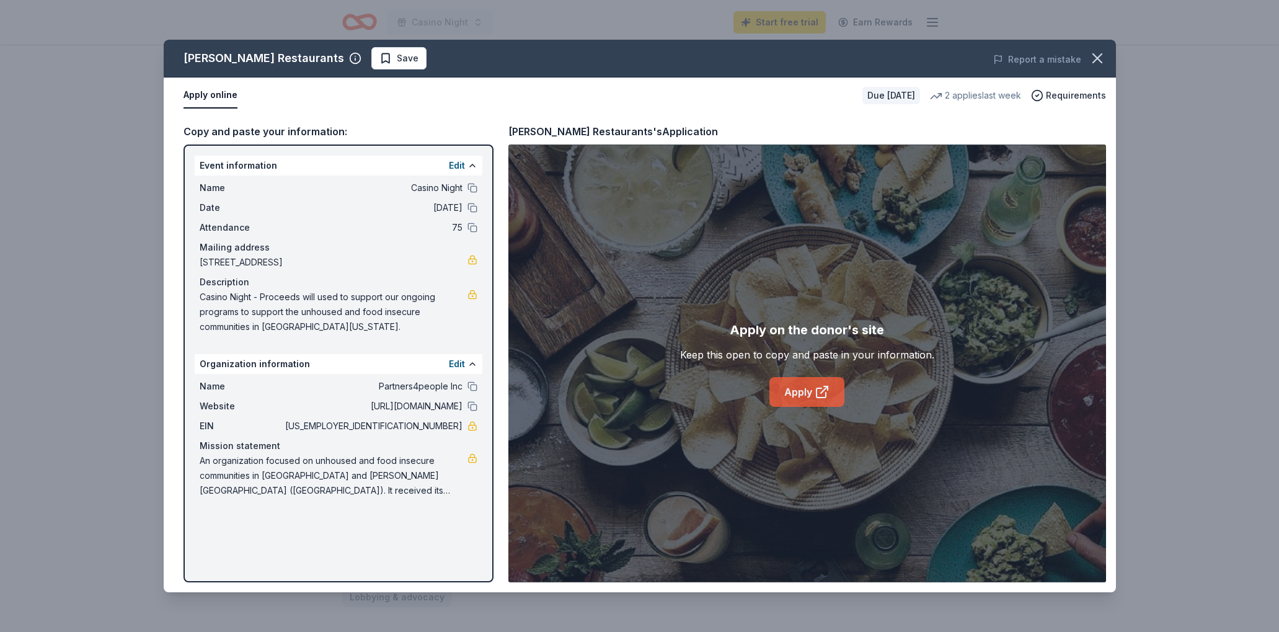
click at [810, 392] on link "Apply" at bounding box center [807, 392] width 75 height 30
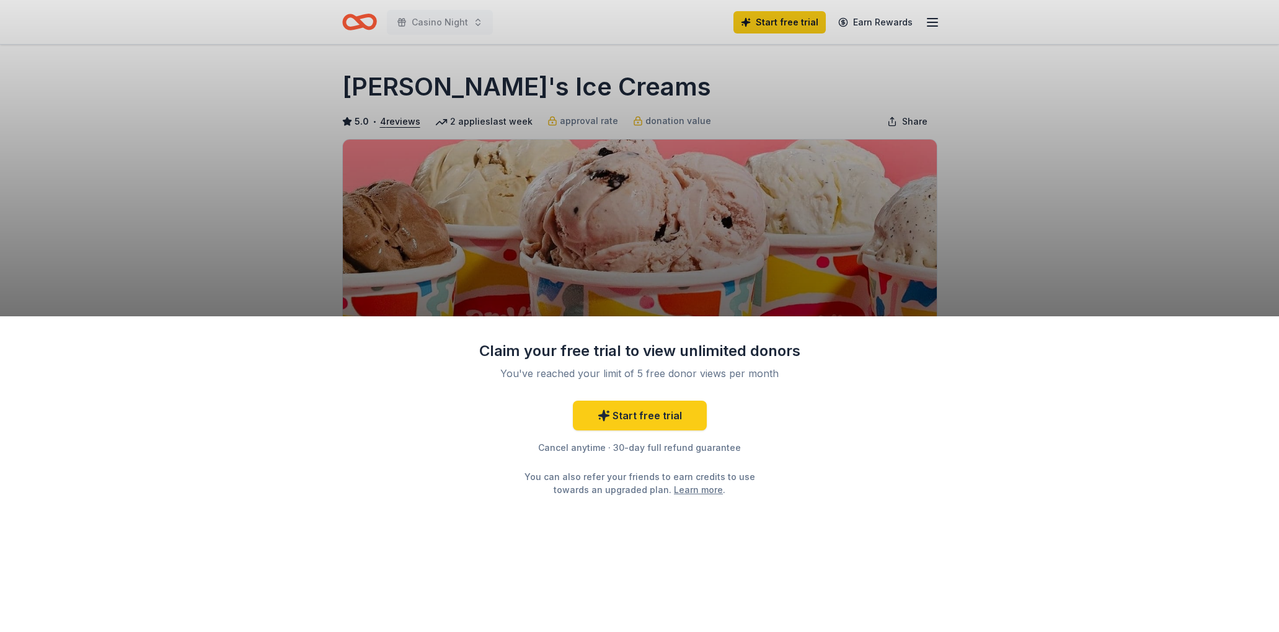
click at [976, 189] on div "Claim your free trial to view unlimited donors You've reached your limit of 5 f…" at bounding box center [639, 316] width 1279 height 632
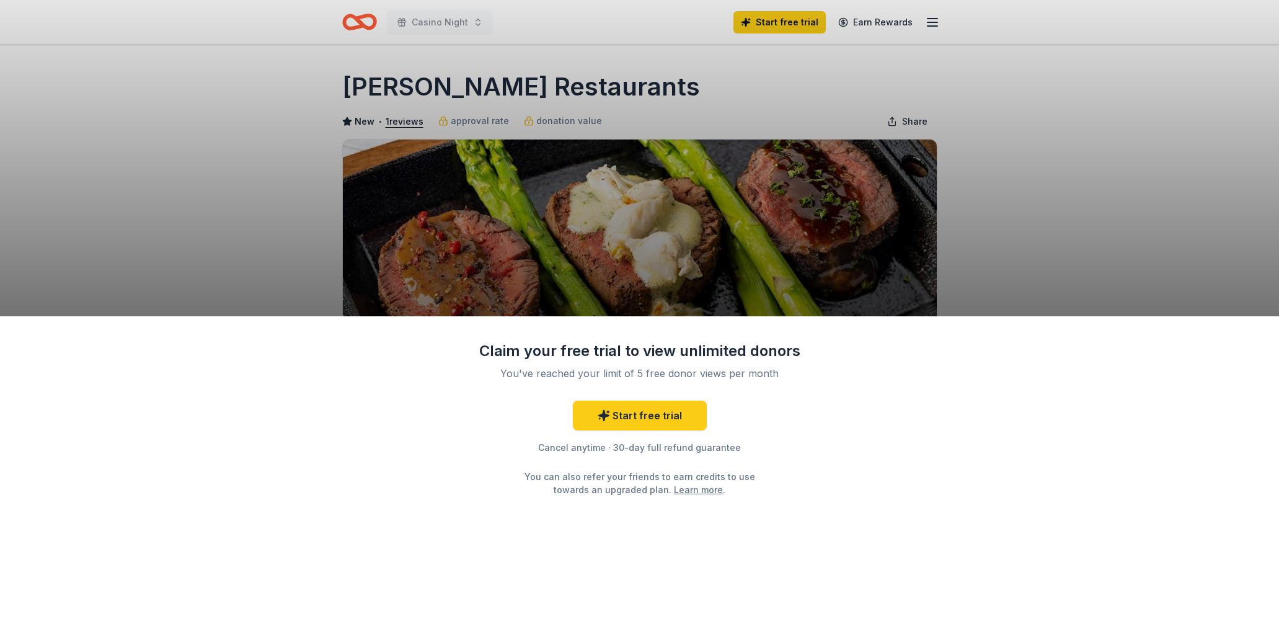
click at [1067, 234] on div "Claim your free trial to view unlimited donors You've reached your limit of 5 f…" at bounding box center [639, 316] width 1279 height 632
